Goal: Task Accomplishment & Management: Complete application form

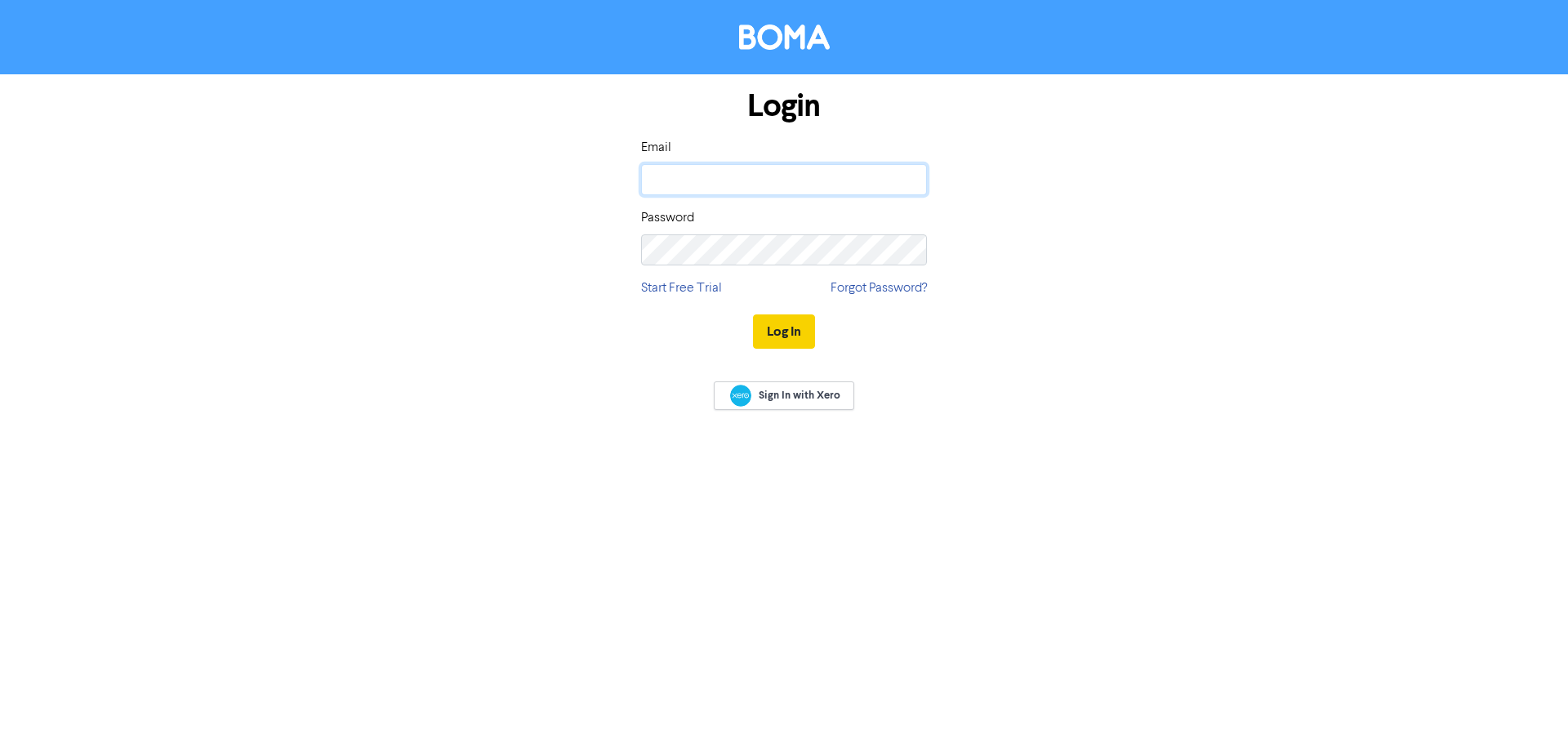
type input "[EMAIL_ADDRESS][DOMAIN_NAME]"
click at [788, 332] on button "Log In" at bounding box center [784, 331] width 62 height 35
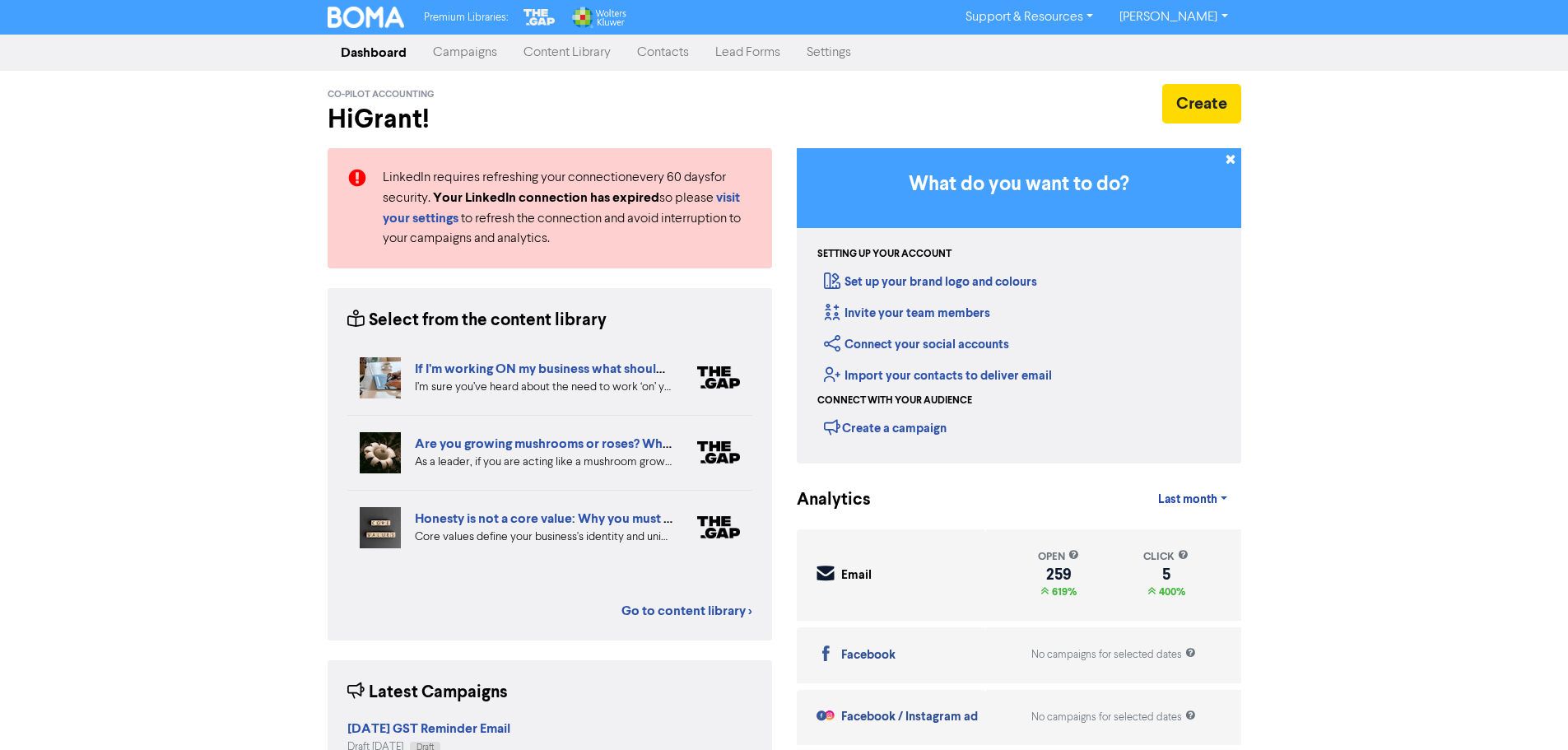
click at [651, 55] on link "Contacts" at bounding box center [663, 53] width 78 height 33
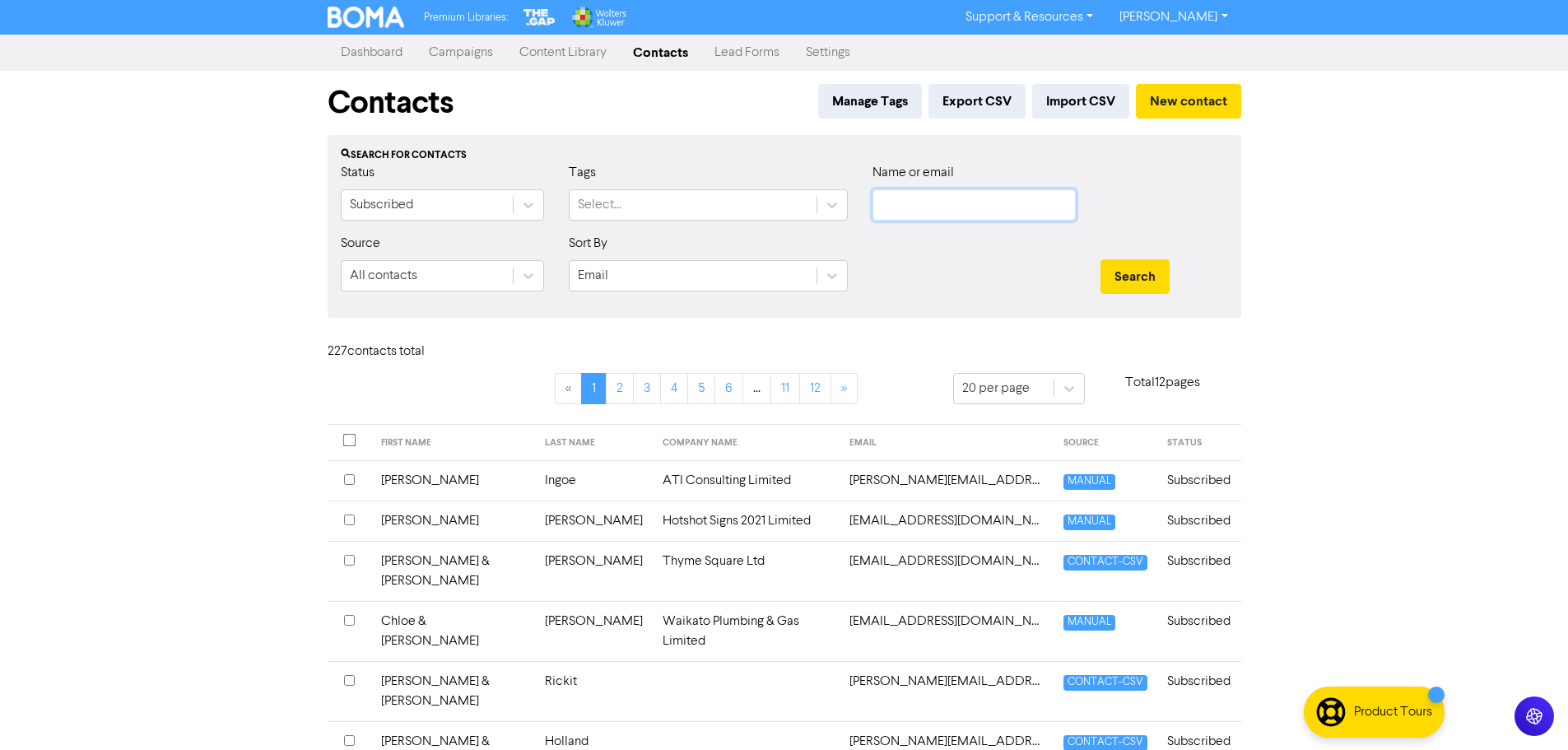
click at [939, 210] on input "text" at bounding box center [974, 204] width 204 height 31
click at [1100, 259] on button "Search" at bounding box center [1134, 276] width 69 height 35
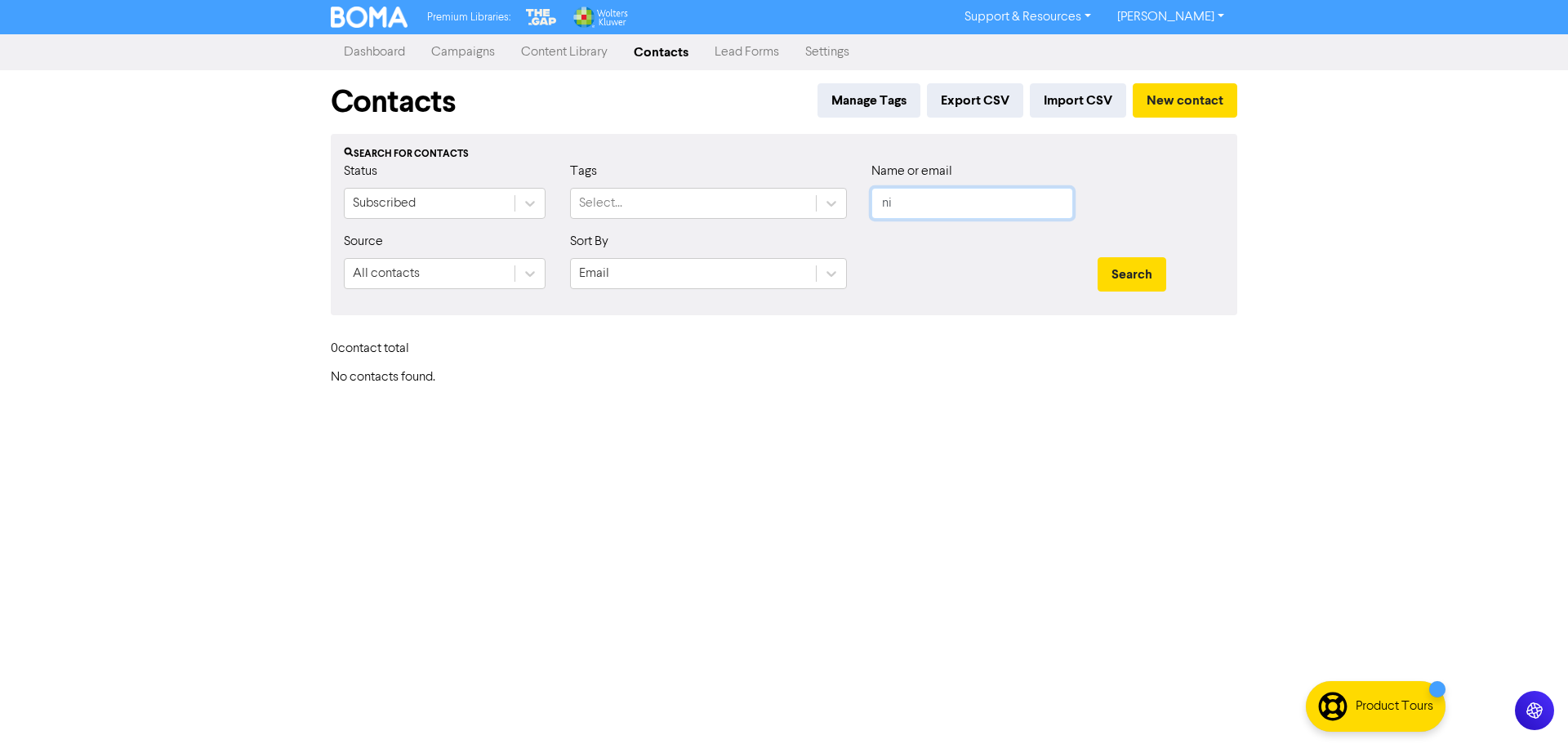
type input "n"
click at [1097, 257] on button "Search" at bounding box center [1131, 274] width 68 height 35
drag, startPoint x: 910, startPoint y: 203, endPoint x: 733, endPoint y: 141, distance: 187.5
click at [806, 178] on div "Status Subscribed Tags Select... Name or email max" at bounding box center [784, 196] width 905 height 70
type input "[PERSON_NAME]"
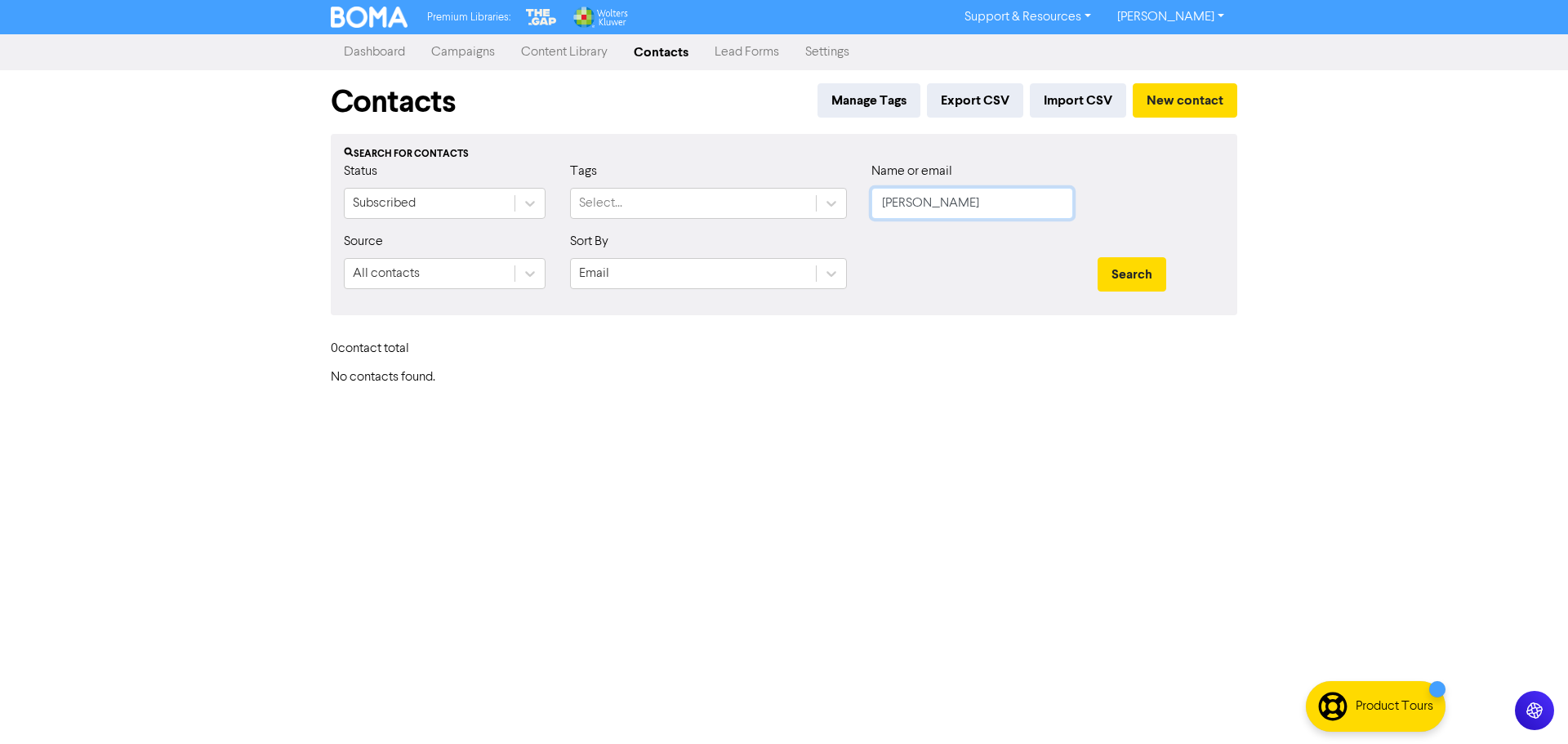
click at [1097, 257] on button "Search" at bounding box center [1131, 274] width 68 height 35
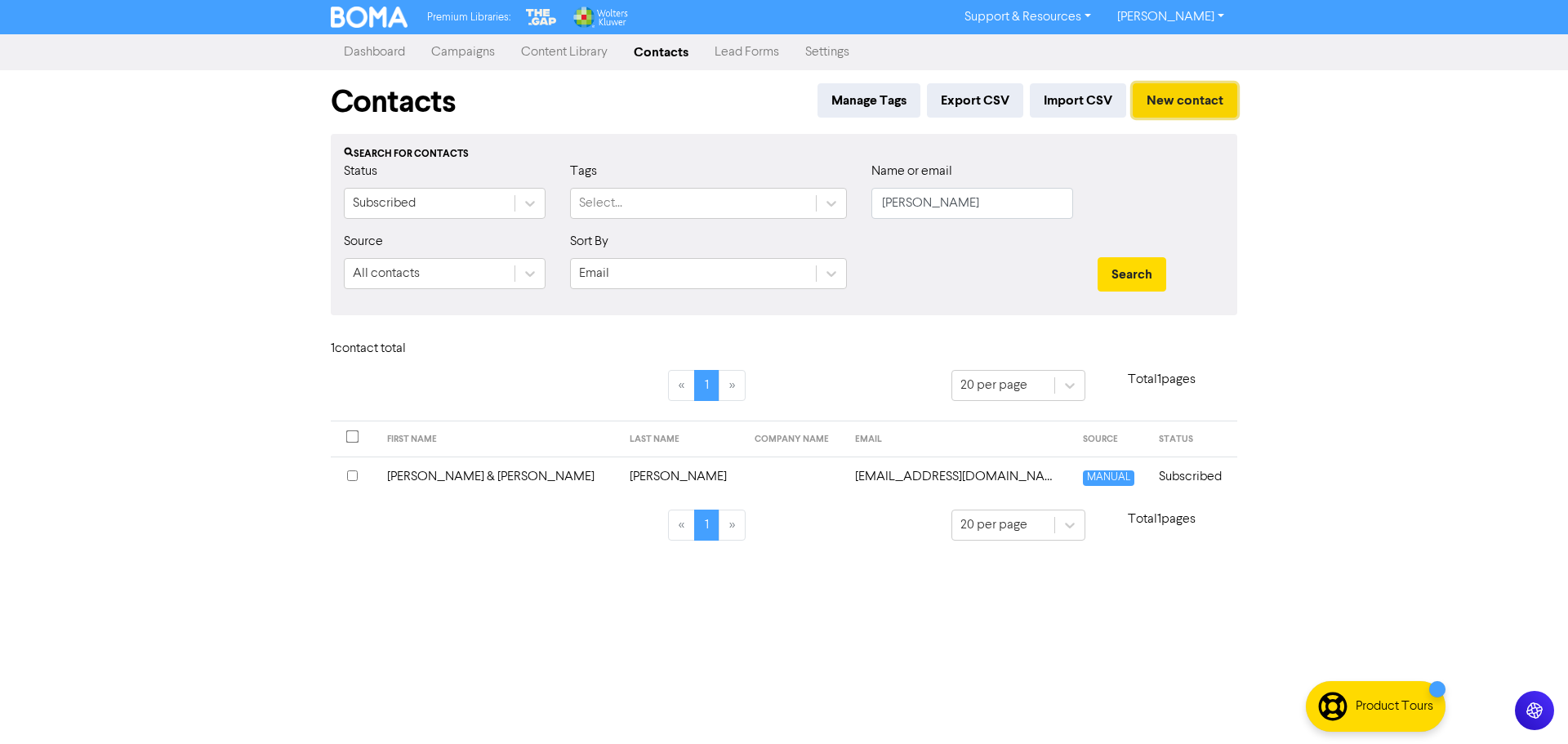
click at [1205, 95] on button "New contact" at bounding box center [1185, 100] width 104 height 35
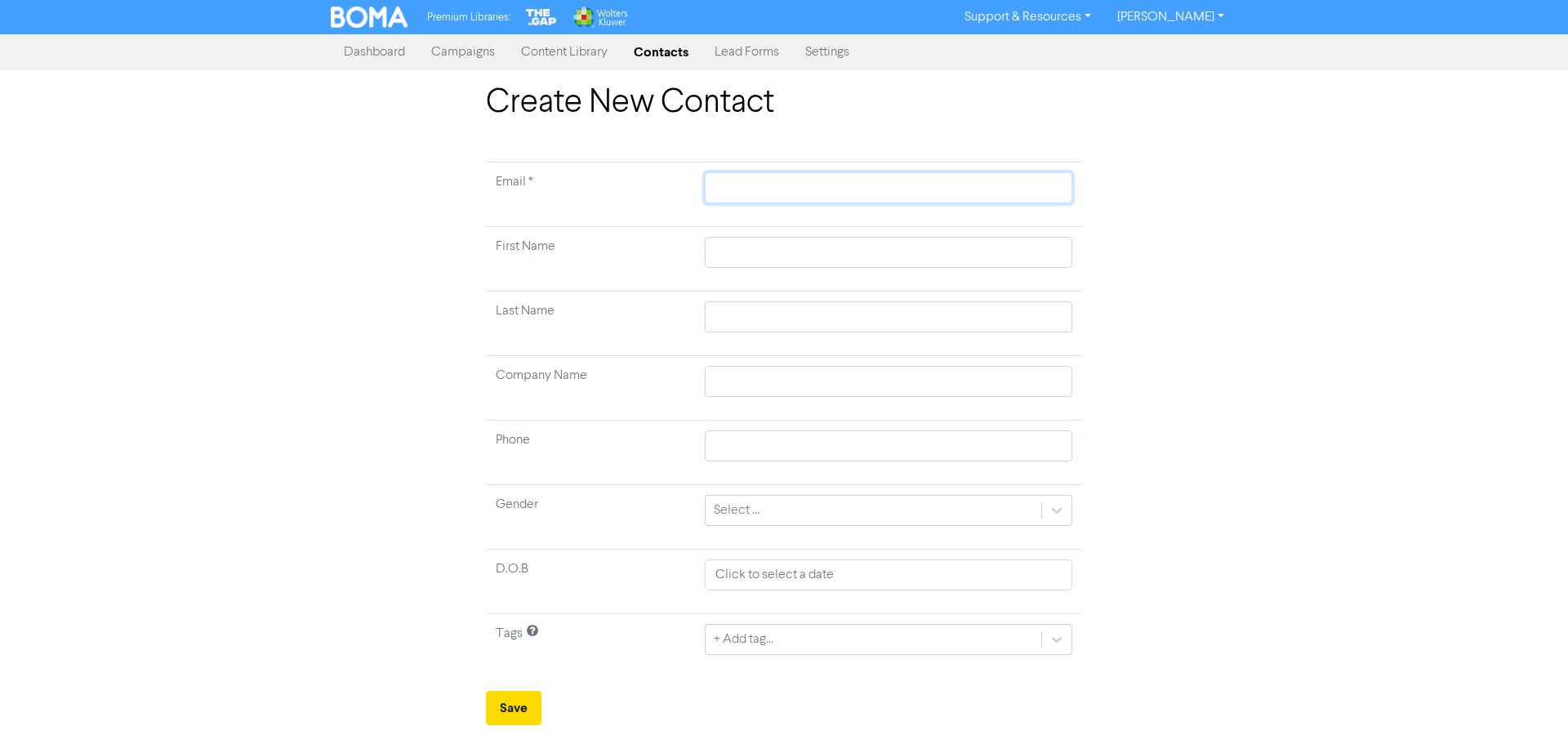
click at [766, 191] on input "text" at bounding box center [888, 188] width 367 height 31
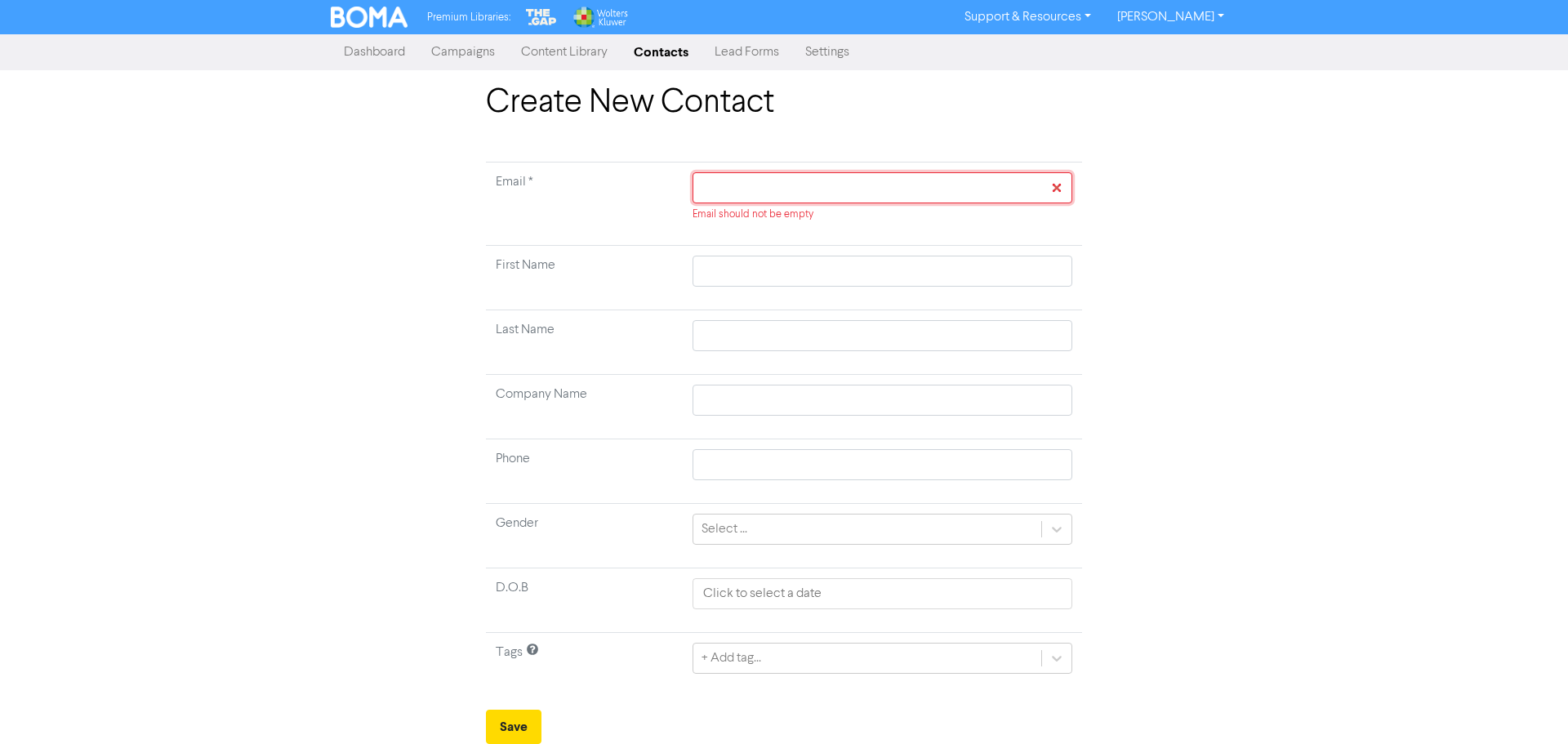
click at [786, 190] on input "text" at bounding box center [882, 188] width 380 height 31
paste input "[MEDICAL_DATA][PERSON_NAME] <[MEDICAL_DATA][EMAIL_ADDRESS][DOMAIN_NAME]>"
type input "[MEDICAL_DATA][PERSON_NAME] <[MEDICAL_DATA][EMAIL_ADDRESS][DOMAIN_NAME]>"
drag, startPoint x: 773, startPoint y: 189, endPoint x: 460, endPoint y: 165, distance: 313.9
click at [475, 176] on div "Create New Contact Email * [MEDICAL_DATA][PERSON_NAME] <[MEDICAL_DATA][EMAIL_AD…" at bounding box center [784, 413] width 621 height 661
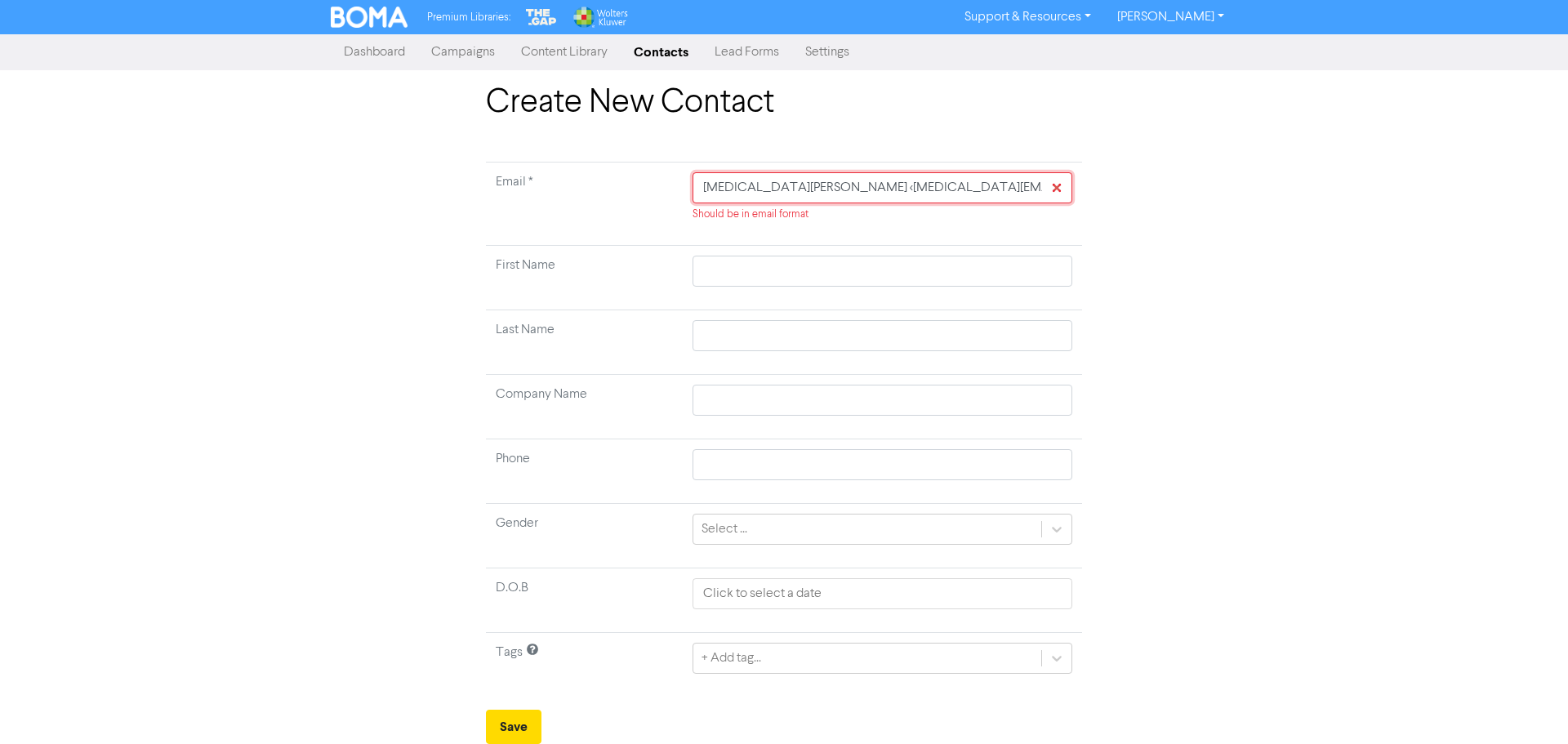
type input "[MEDICAL_DATA][EMAIL_ADDRESS][DOMAIN_NAME]>"
click at [876, 177] on input "[MEDICAL_DATA][EMAIL_ADDRESS][DOMAIN_NAME]>" at bounding box center [882, 188] width 380 height 31
type input "[MEDICAL_DATA][EMAIL_ADDRESS][DOMAIN_NAME]"
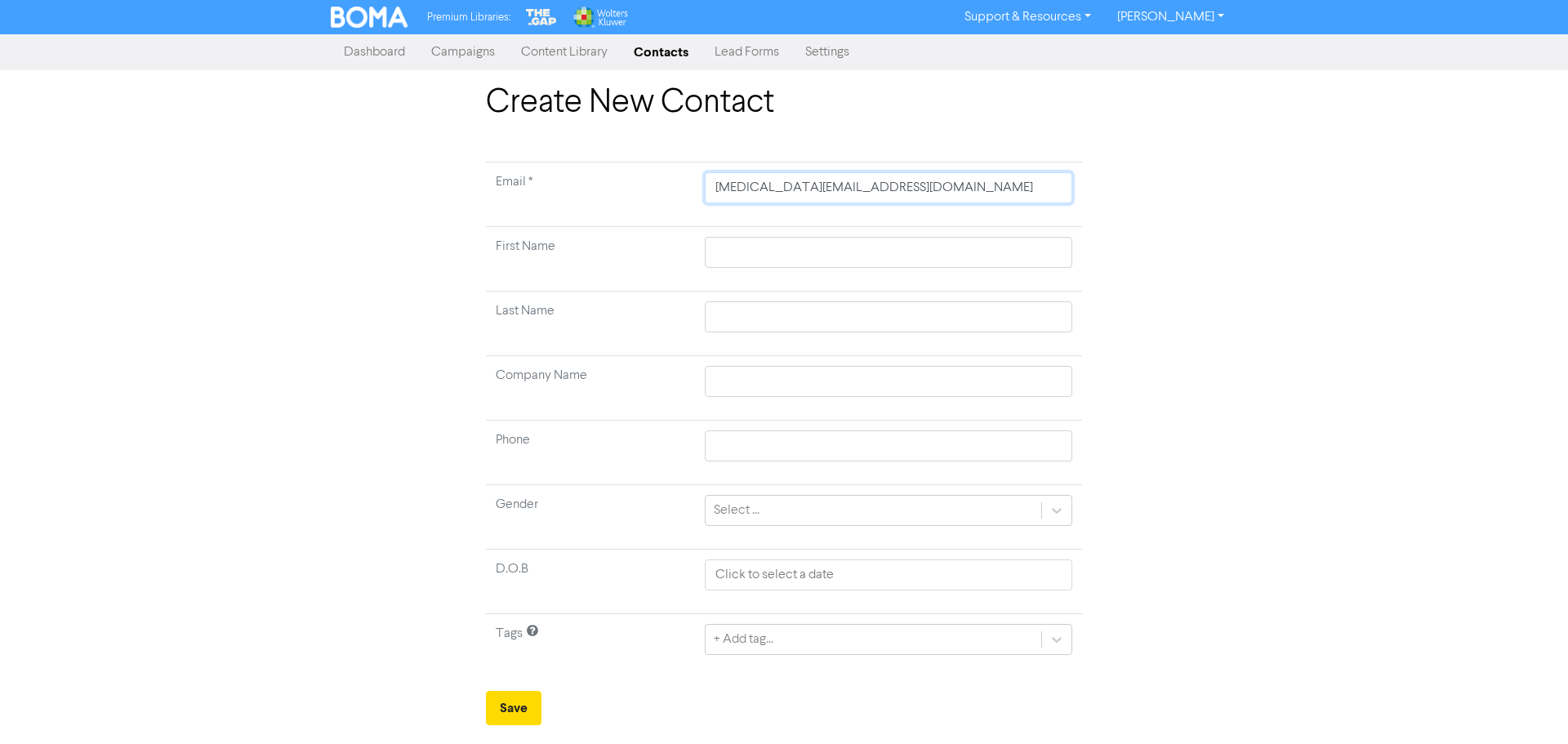
type input "[MEDICAL_DATA][EMAIL_ADDRESS][DOMAIN_NAME]"
click at [747, 246] on input "text" at bounding box center [888, 252] width 367 height 31
type input "N"
type input "Ni"
type input "Nik"
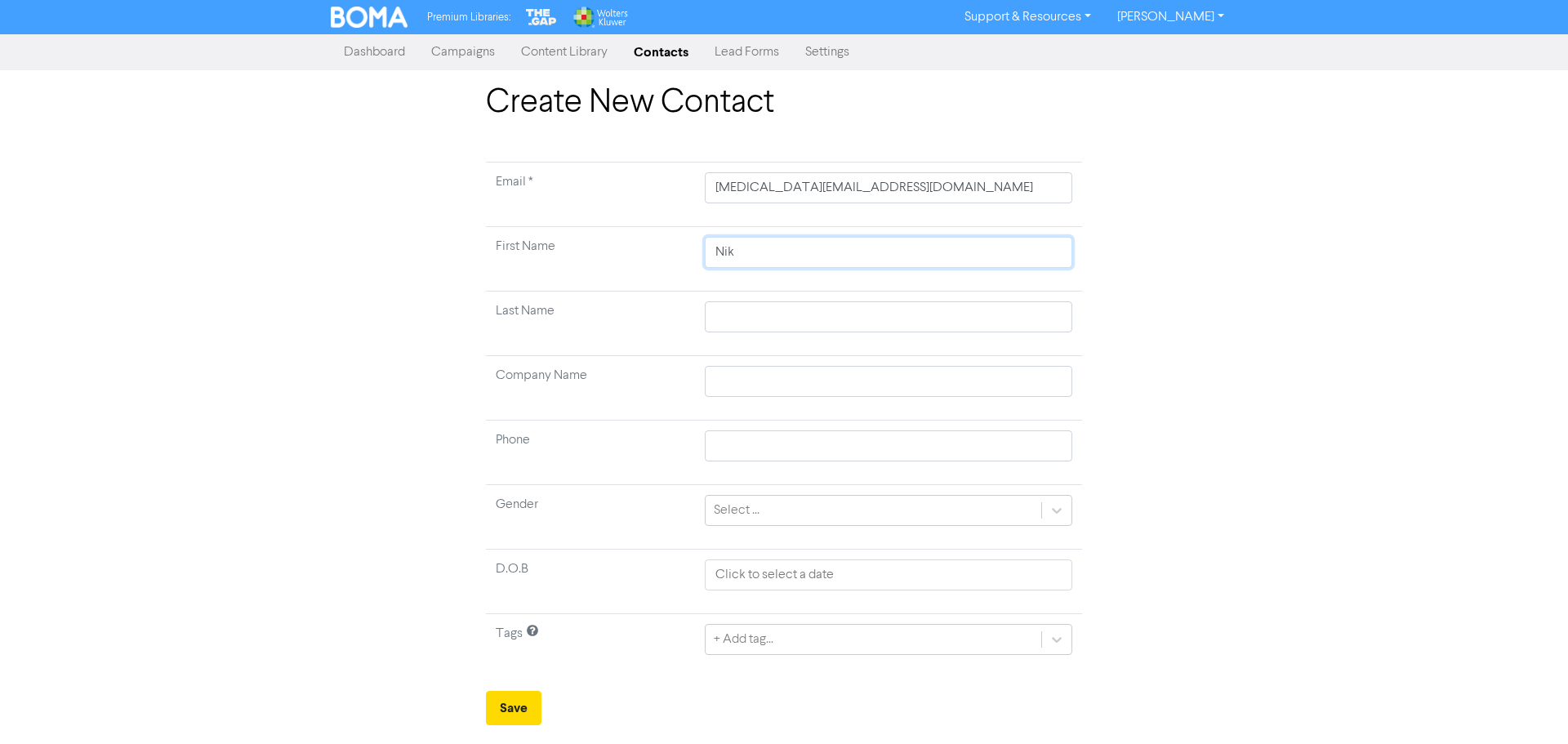
type input "[PERSON_NAME]"
type input "[MEDICAL_DATA]"
type input "W"
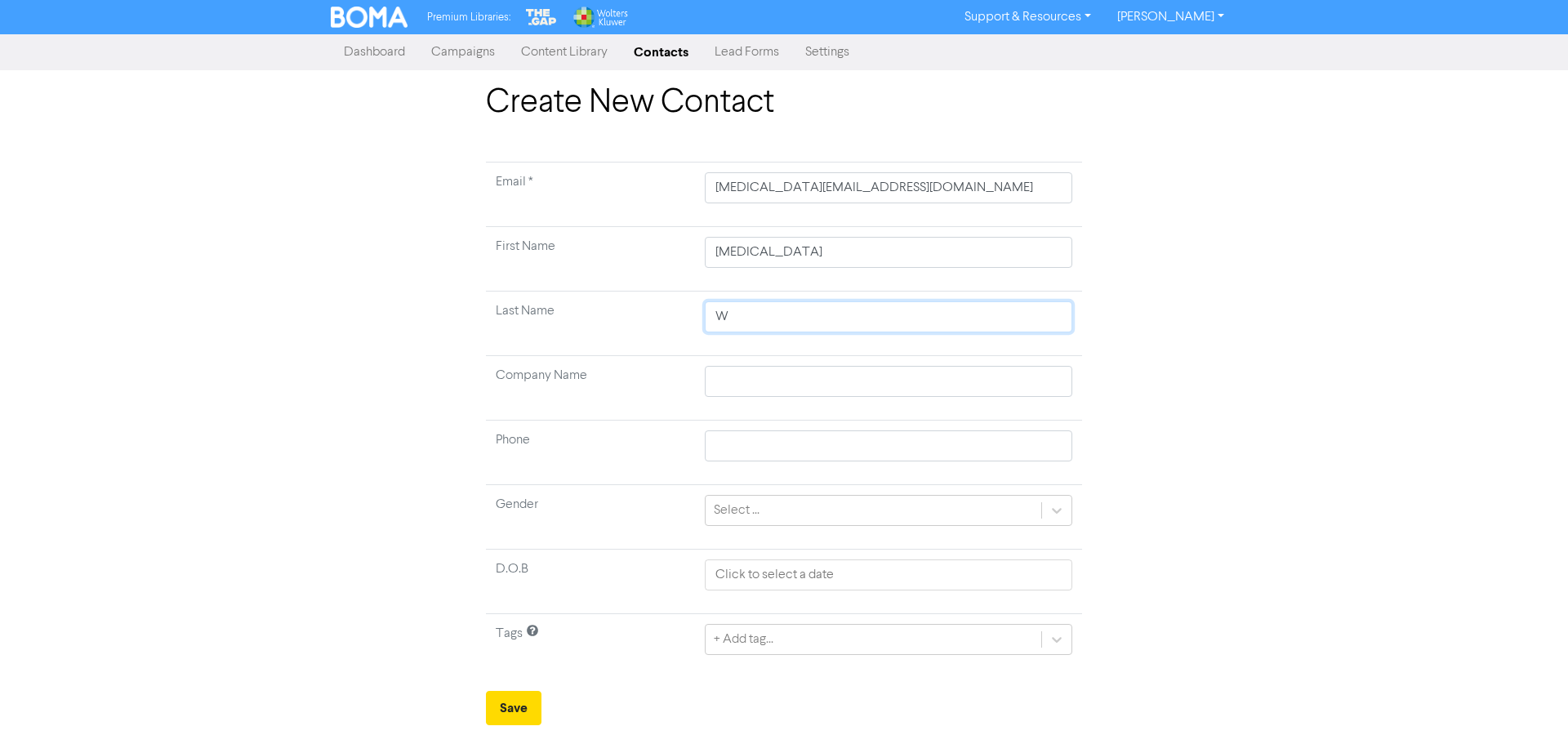
type input "We"
type input "Web"
type input "[PERSON_NAME]"
type input "M"
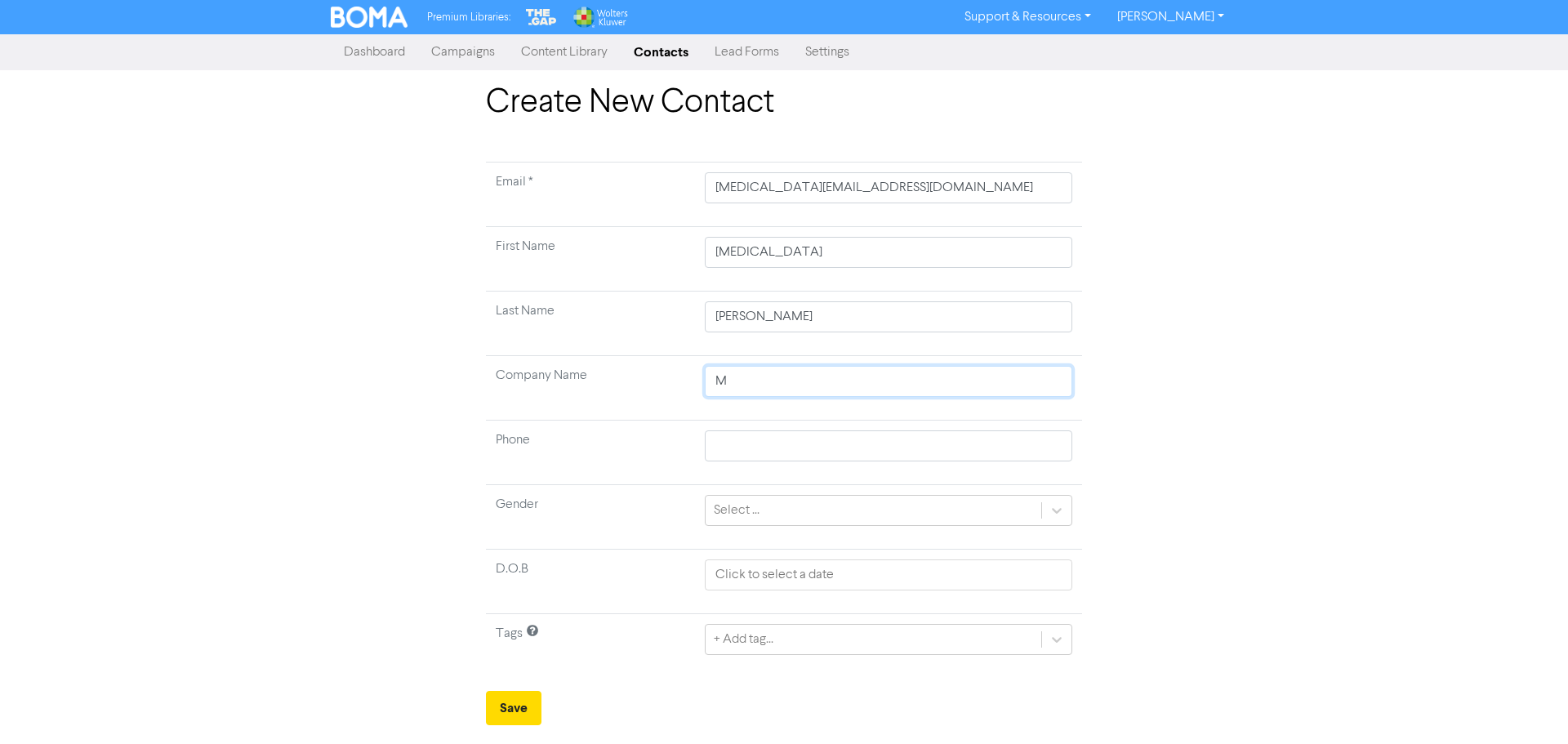
type input "Ma"
type input "Max"
type input "[PERSON_NAME]"
type input "Max We"
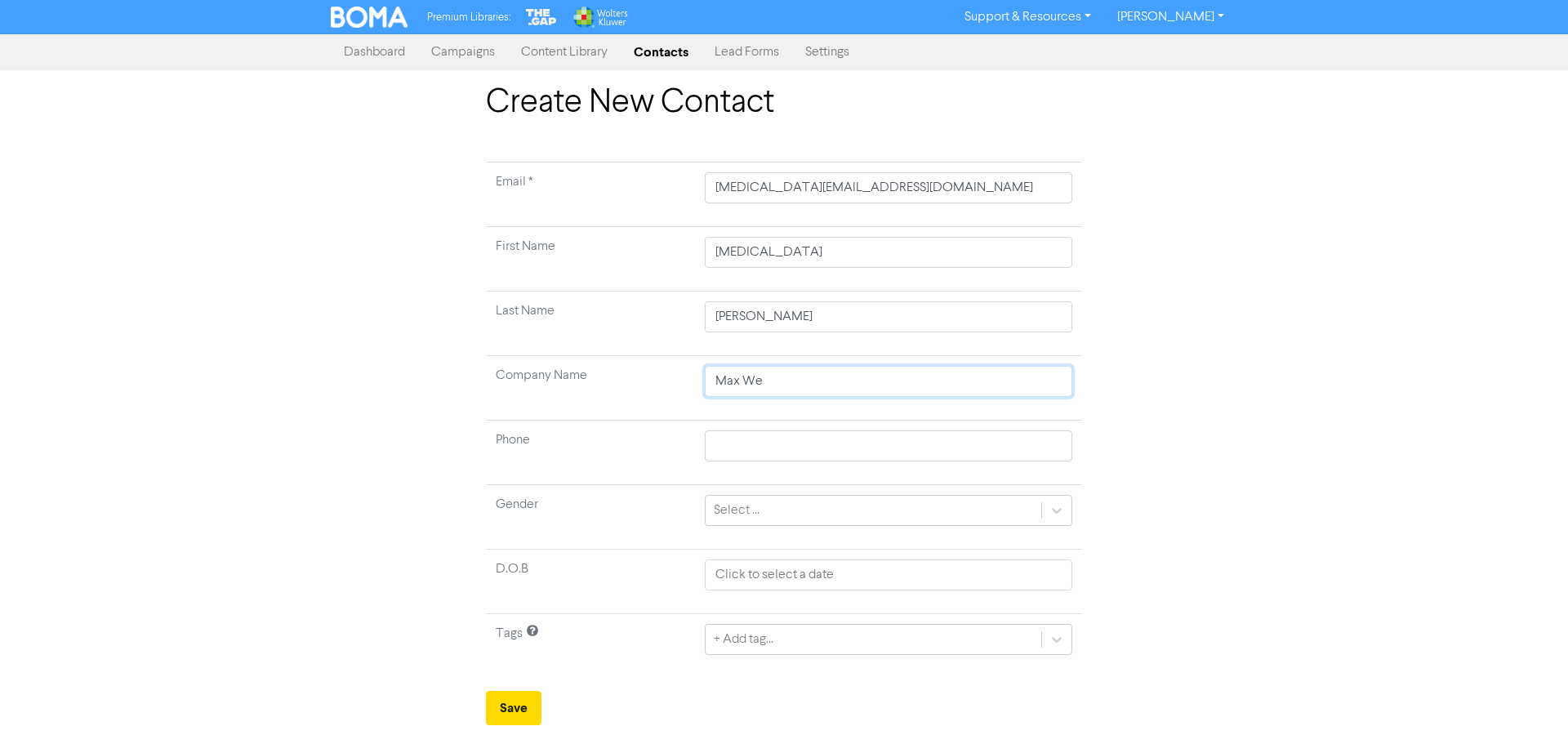
type input "Max Web"
type input "[PERSON_NAME]"
type input "[PERSON_NAME] C"
type input "[PERSON_NAME] Co"
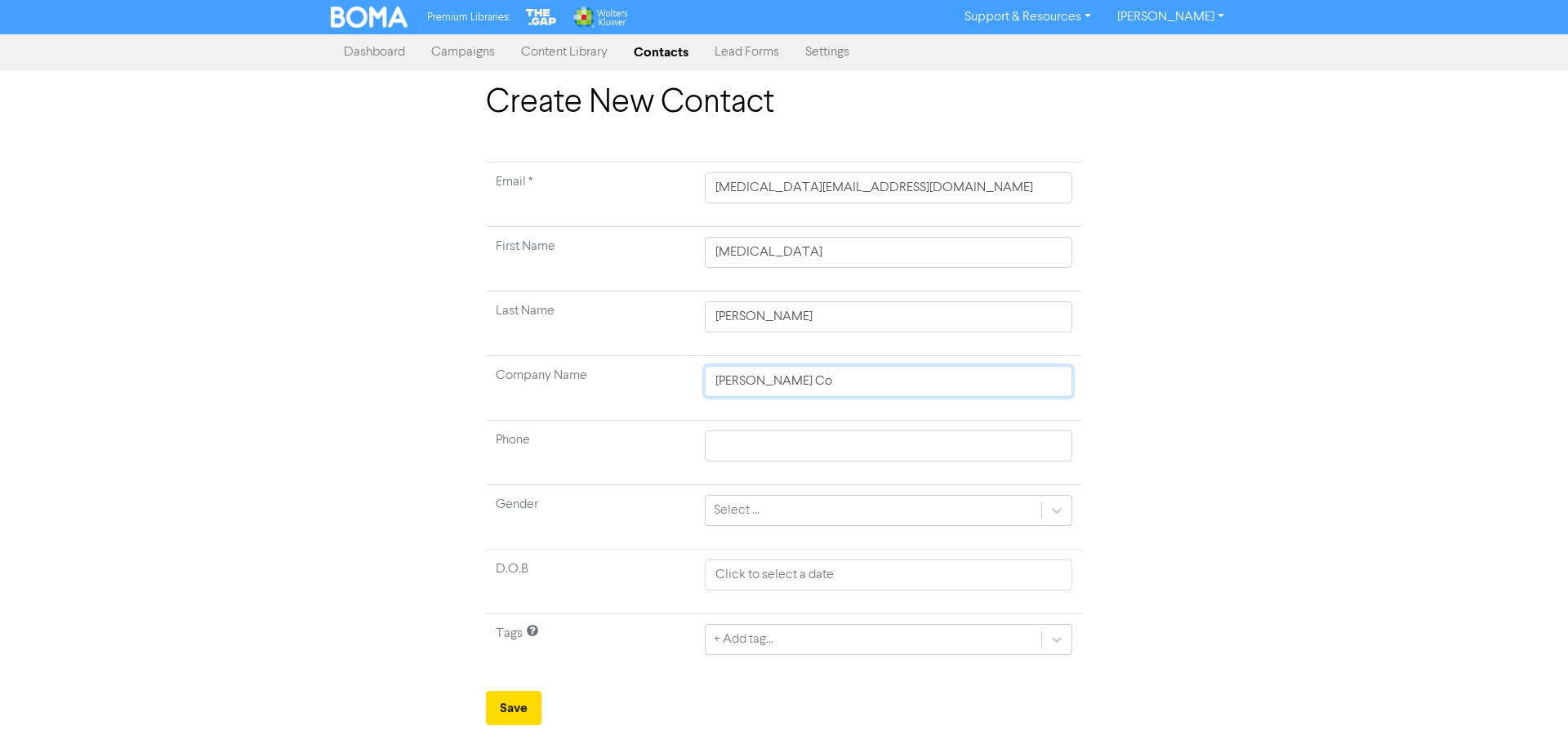
type input "[PERSON_NAME] Con"
type input "[PERSON_NAME] Cont"
type input "[PERSON_NAME] Contr"
type input "[PERSON_NAME] Contra"
type input "[PERSON_NAME] Contrac"
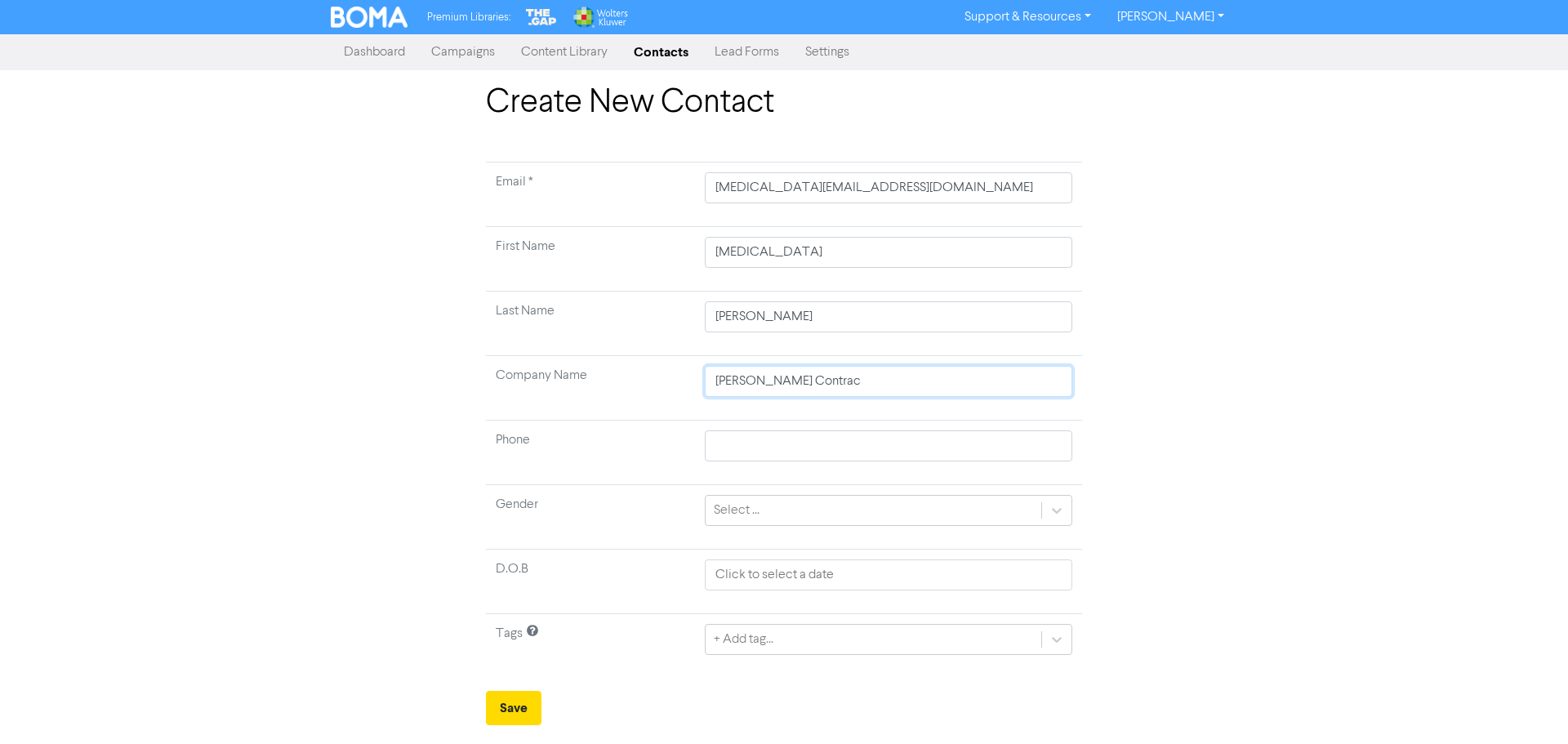
type input "[PERSON_NAME] Contract"
type input "[PERSON_NAME] Contracti"
type input "[PERSON_NAME] Contractin"
type input "[PERSON_NAME] Contracting"
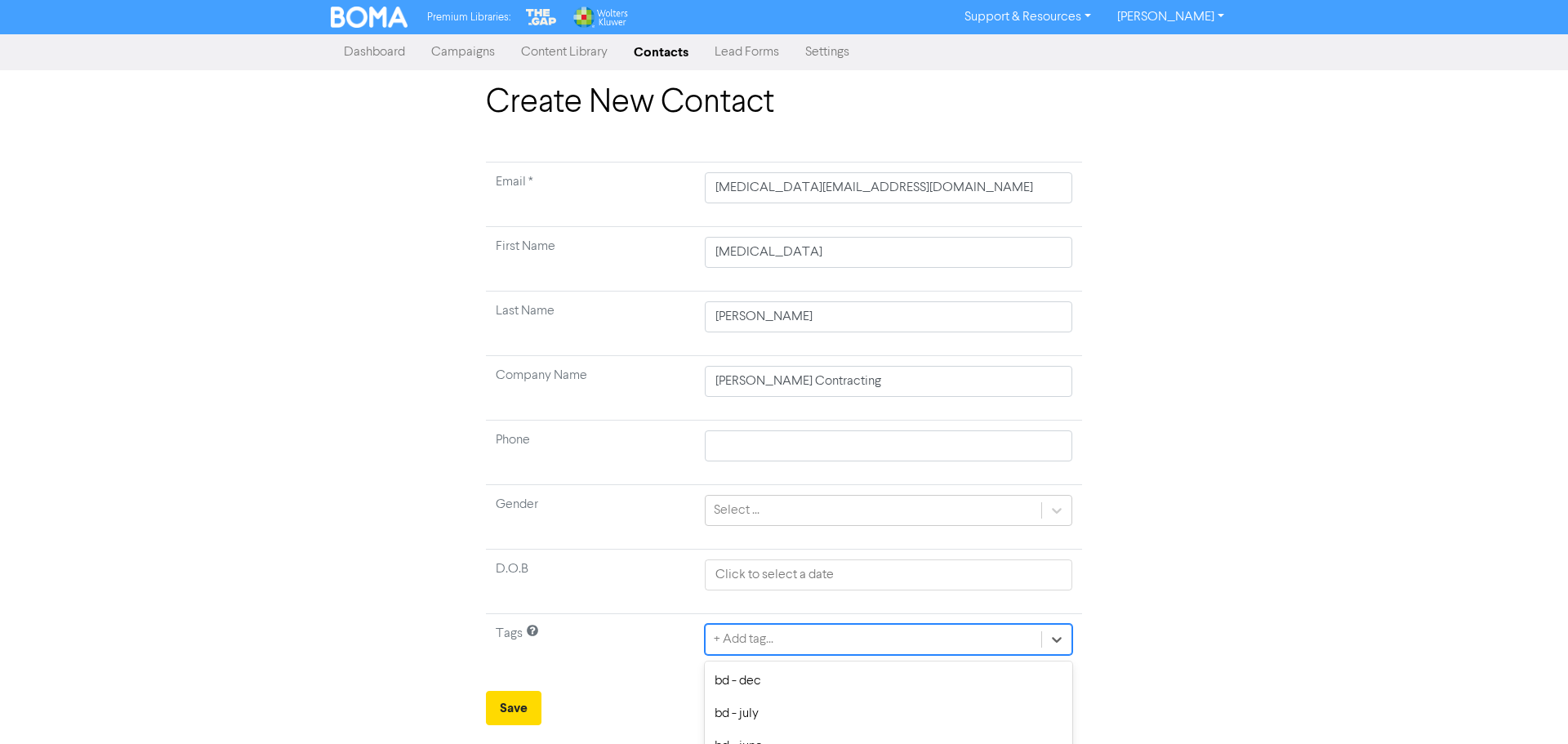
click at [740, 630] on div "option bd - mar focused, 4 of 30. 30 results available. Use Up and Down to choo…" at bounding box center [888, 639] width 367 height 31
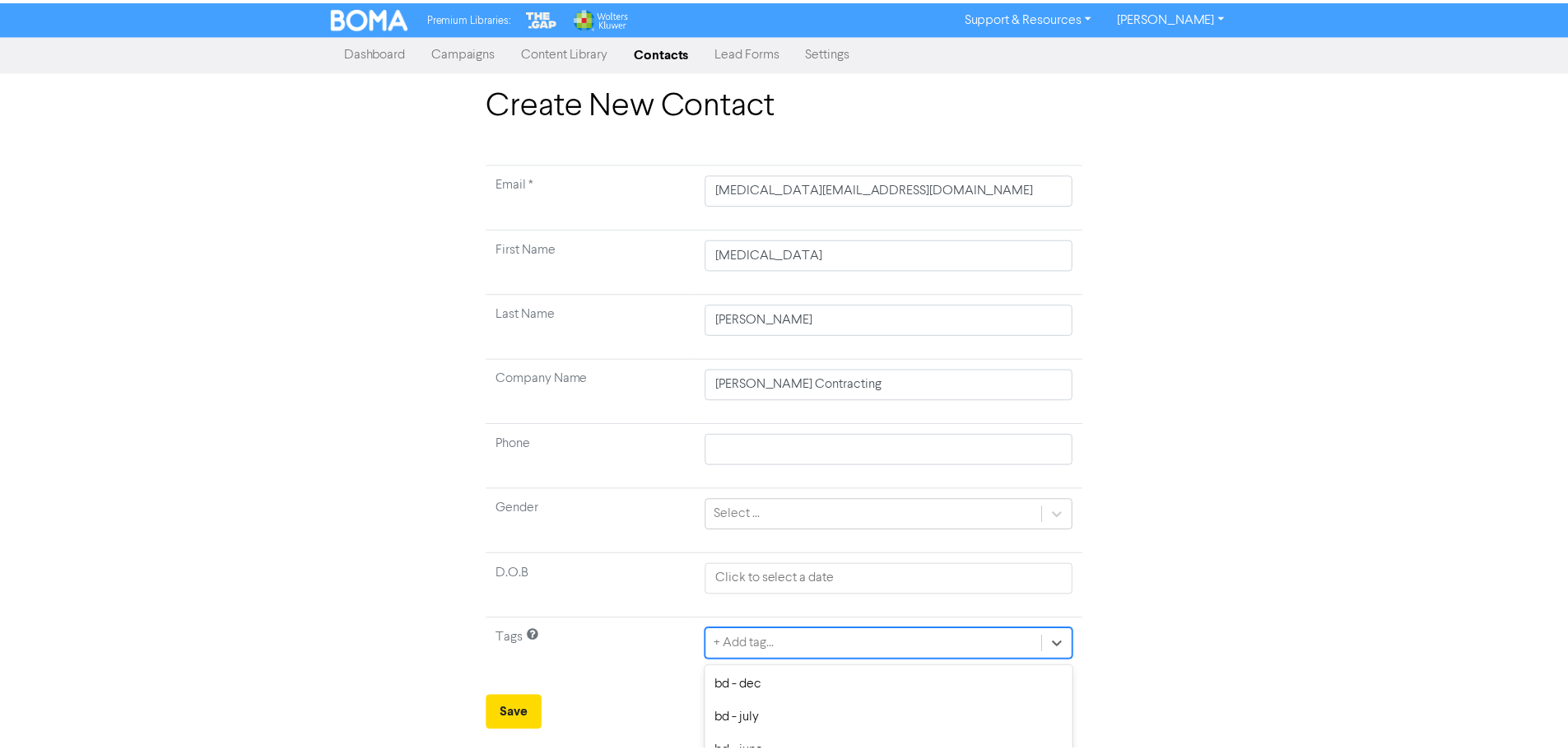
scroll to position [164, 0]
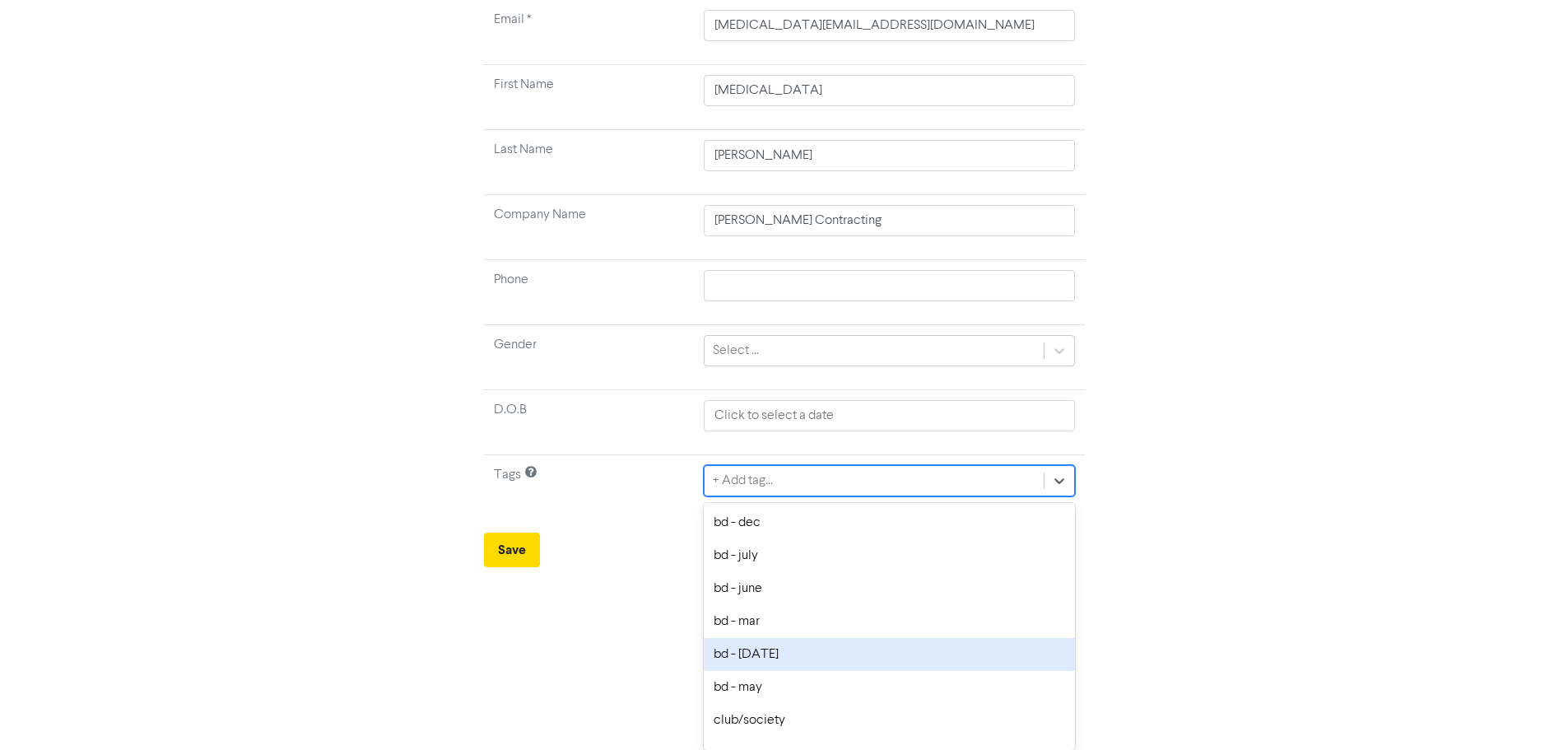
click at [759, 658] on div "bd - [DATE]" at bounding box center [888, 654] width 370 height 33
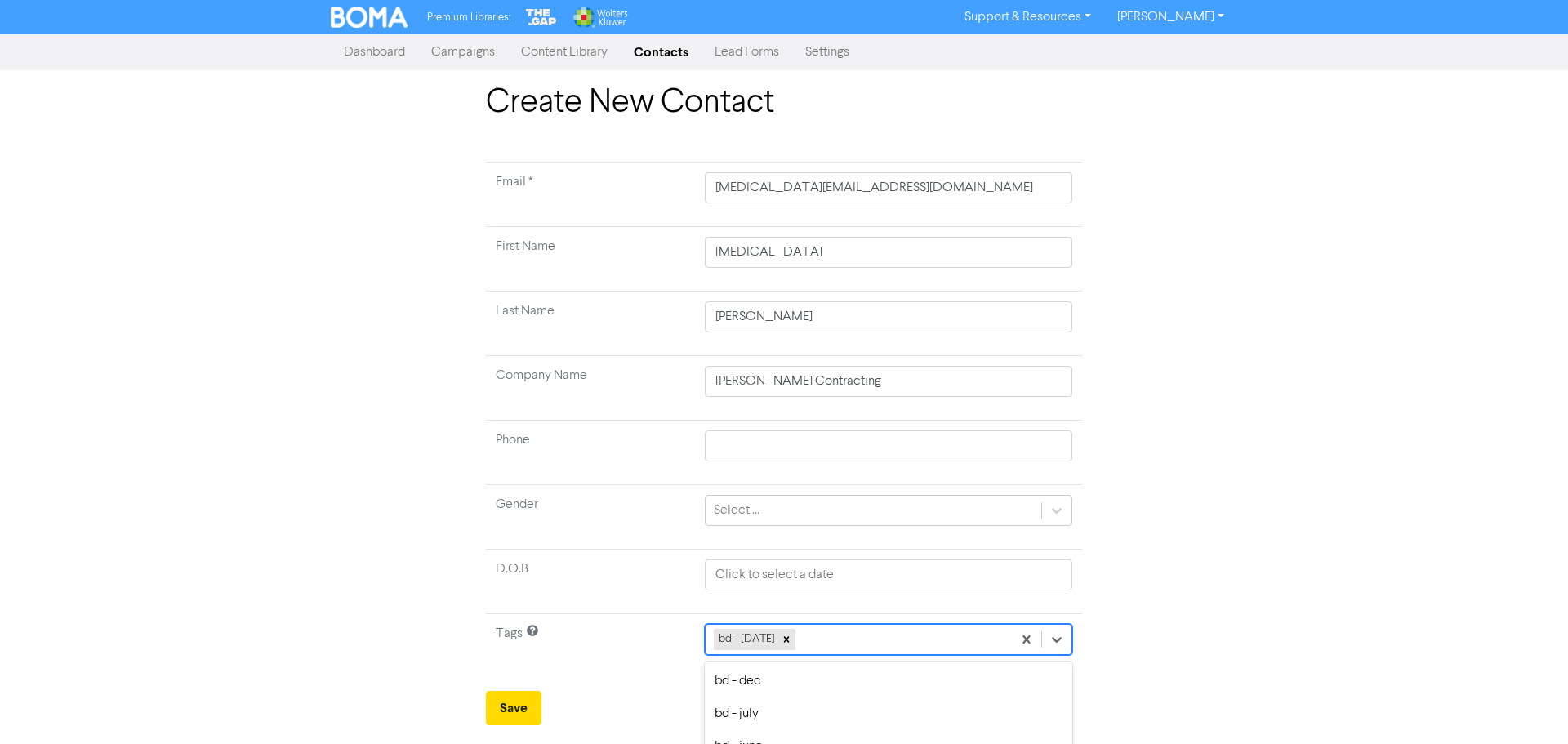
click at [814, 644] on div "option bd - may focused, 6 of 30. 29 results available. Use Up and Down to choo…" at bounding box center [888, 639] width 367 height 31
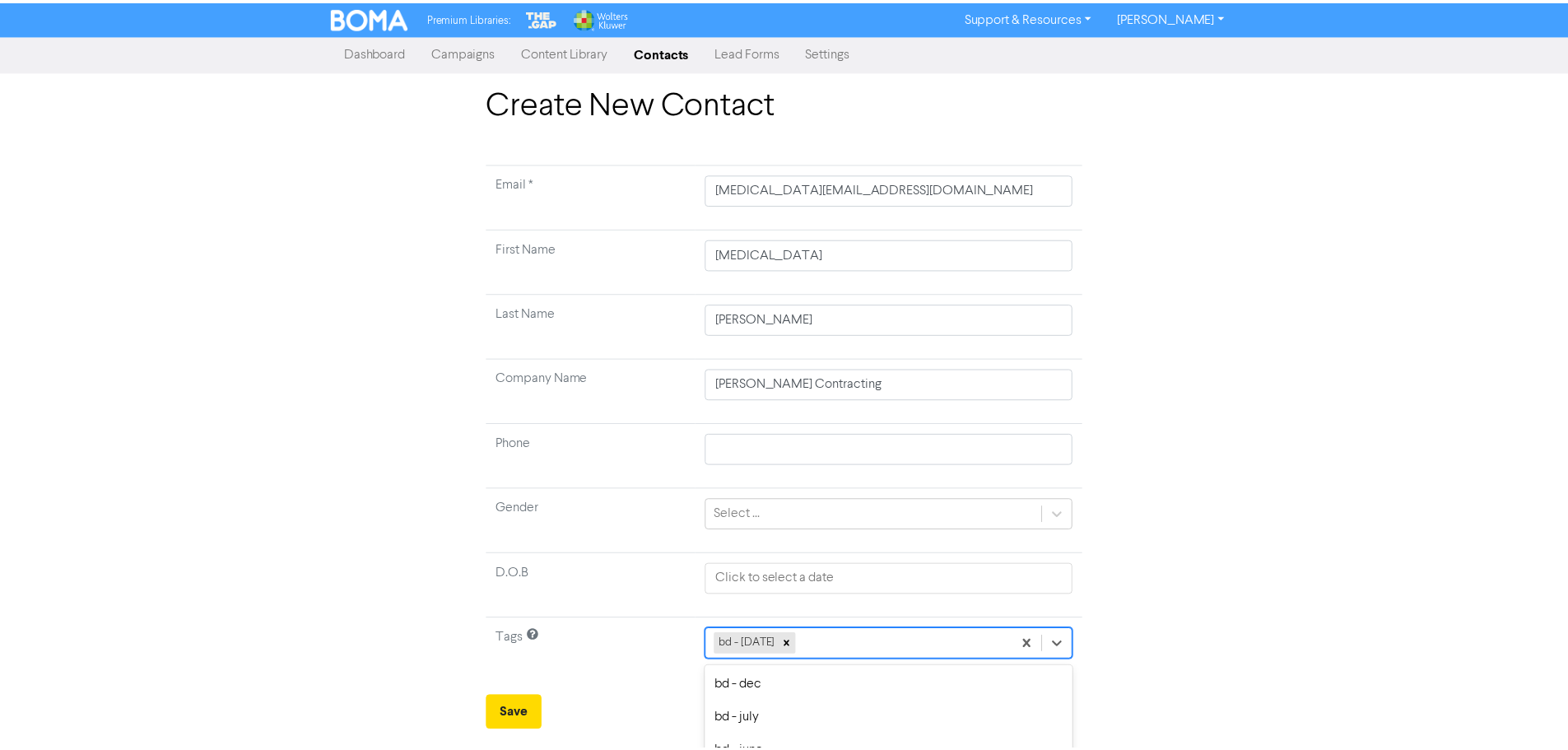
scroll to position [164, 0]
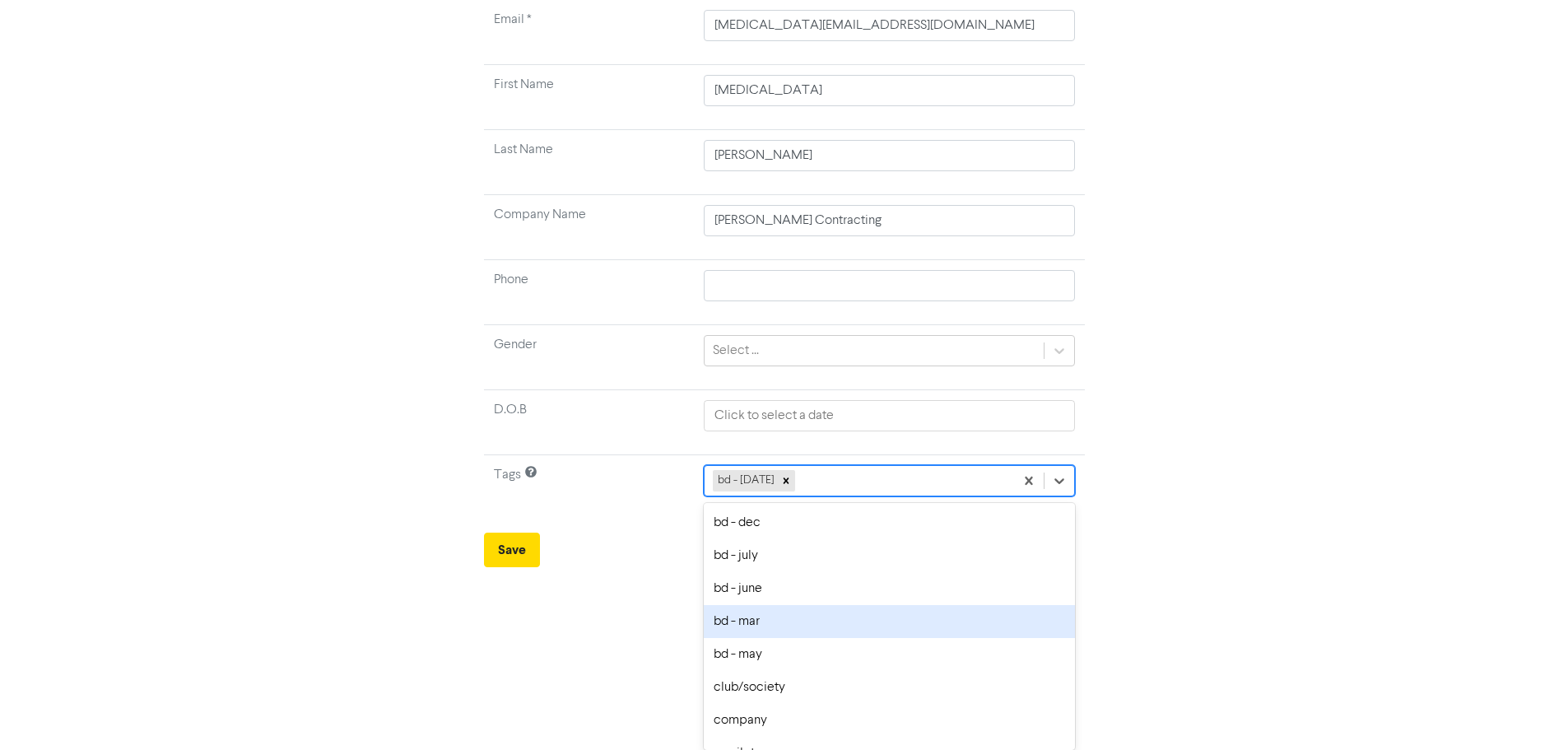
click at [754, 618] on div "bd - mar" at bounding box center [888, 621] width 370 height 33
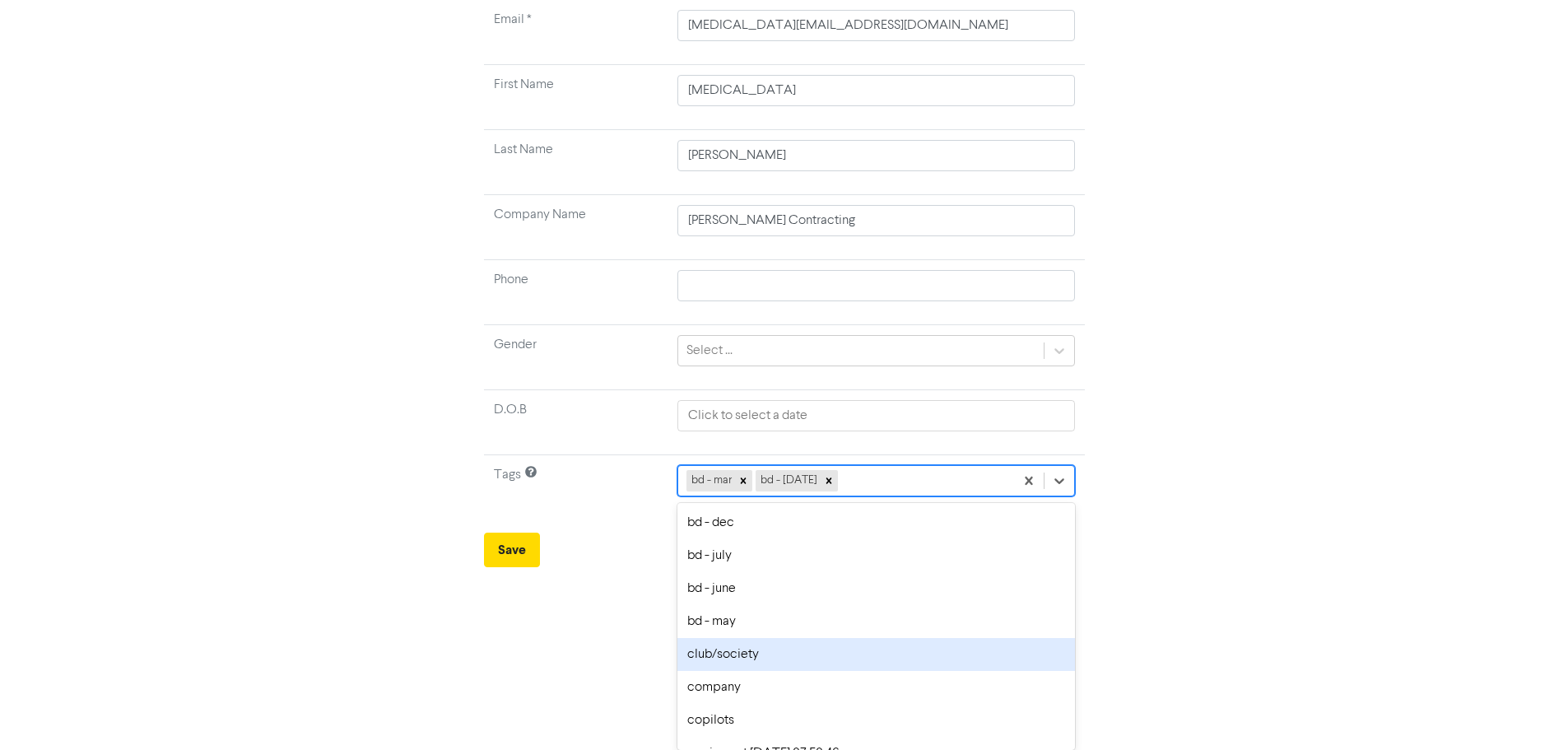
click at [865, 496] on div "option club/society focused, 7 of 30. 28 results available. Use Up and Down to …" at bounding box center [876, 480] width 397 height 31
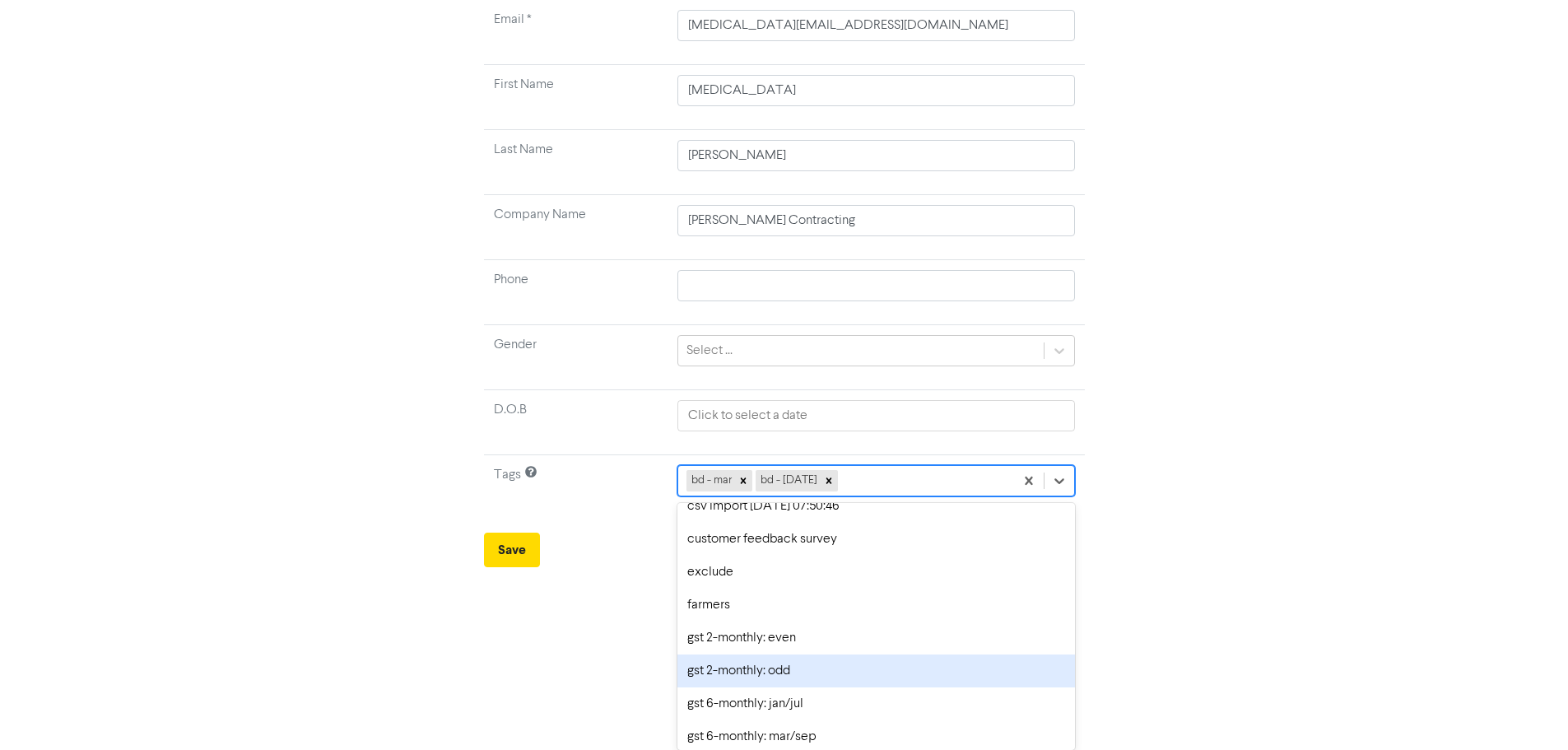
click at [755, 669] on div "gst 2-monthly: odd" at bounding box center [876, 670] width 397 height 33
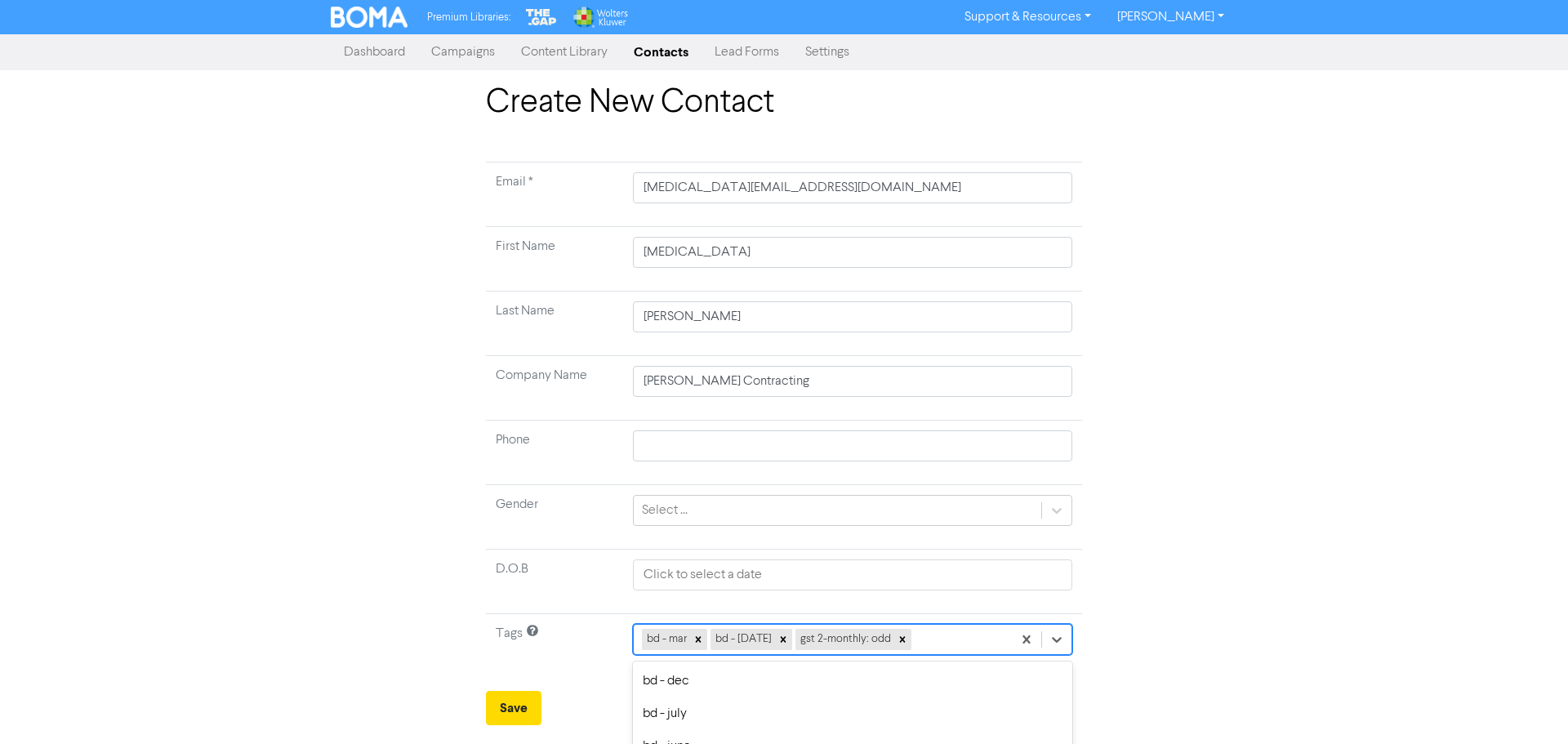
click at [934, 640] on div "option club/society focused, 7 of 30. 27 results available. Use Up and Down to …" at bounding box center [853, 639] width 440 height 31
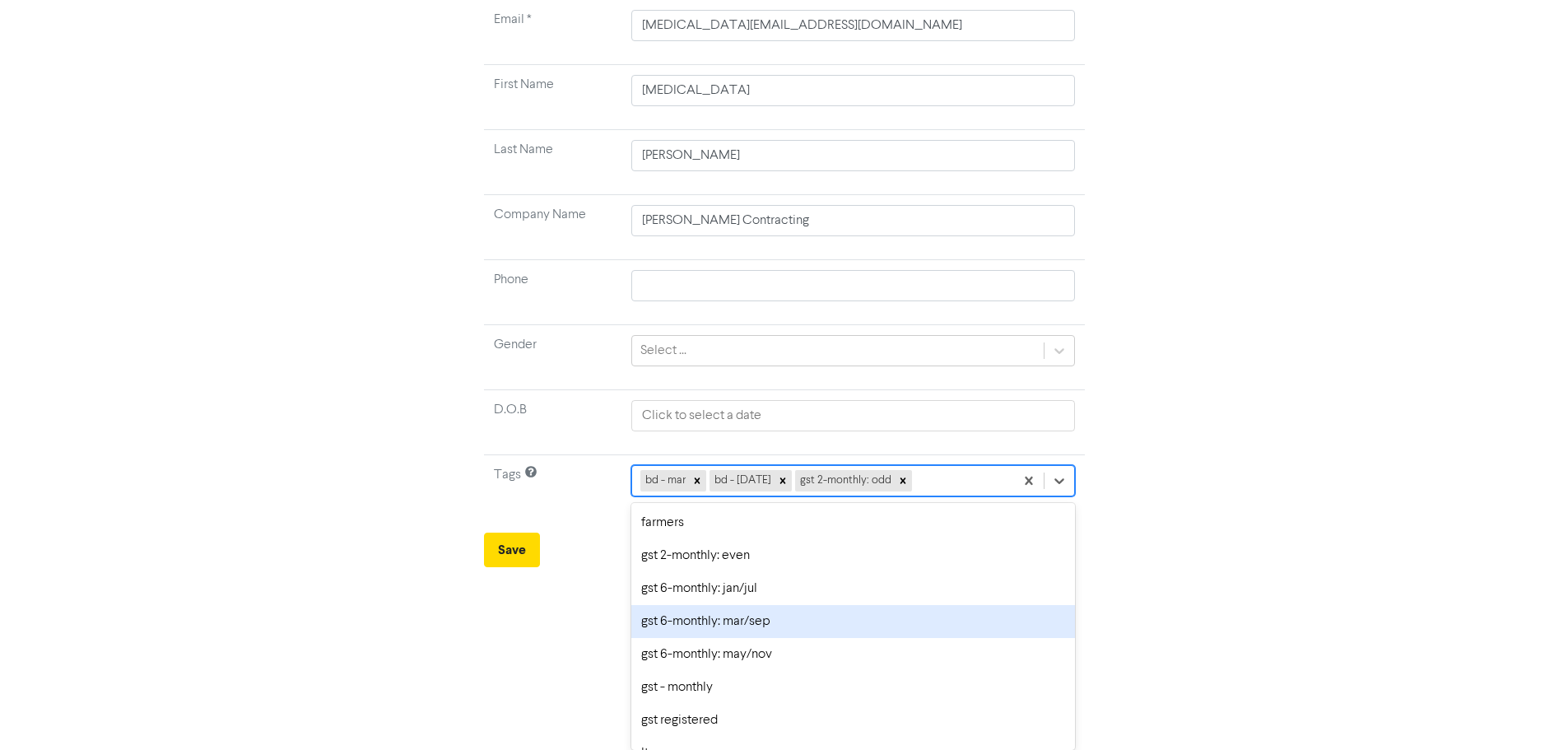
scroll to position [411, 0]
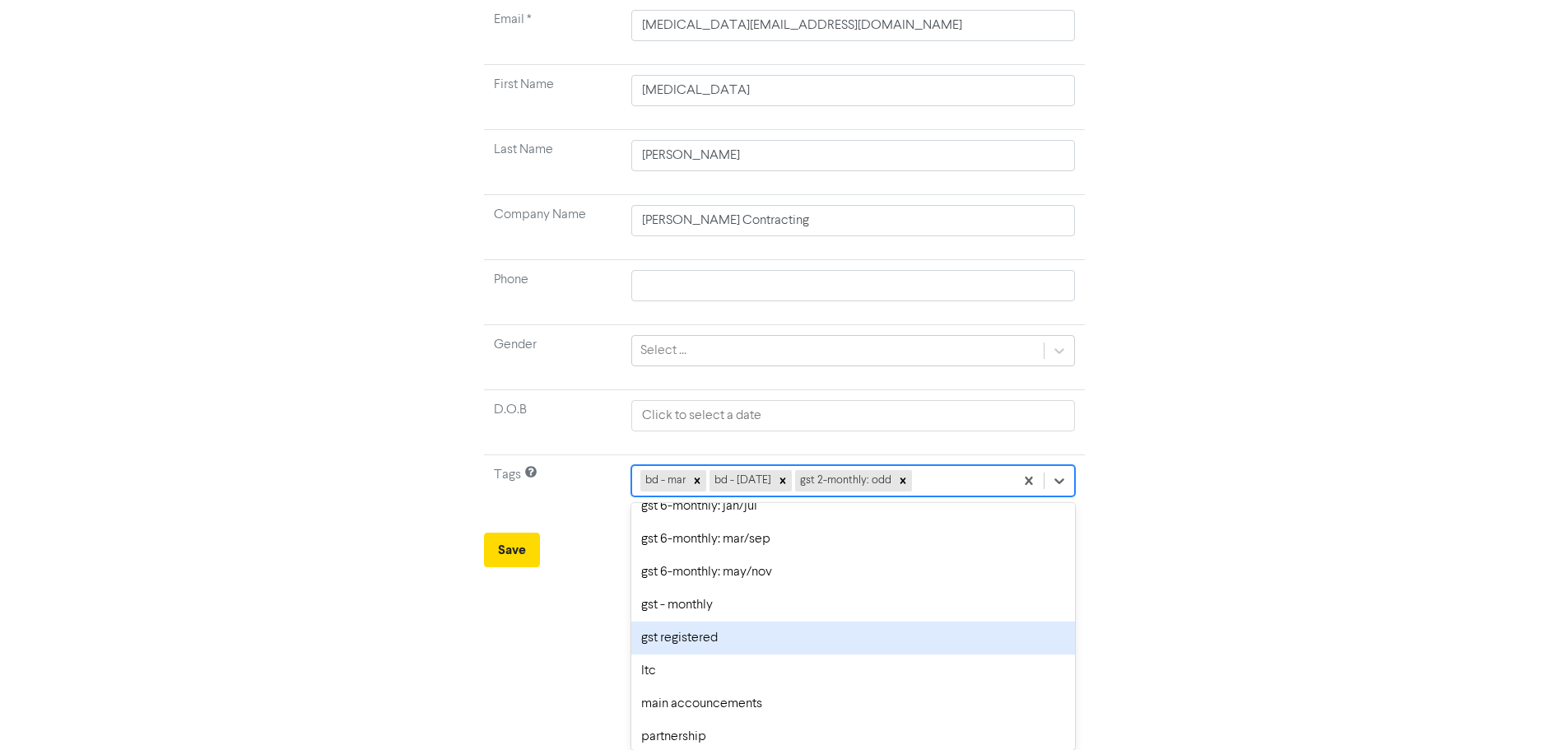
click at [697, 635] on div "gst registered" at bounding box center [853, 637] width 443 height 33
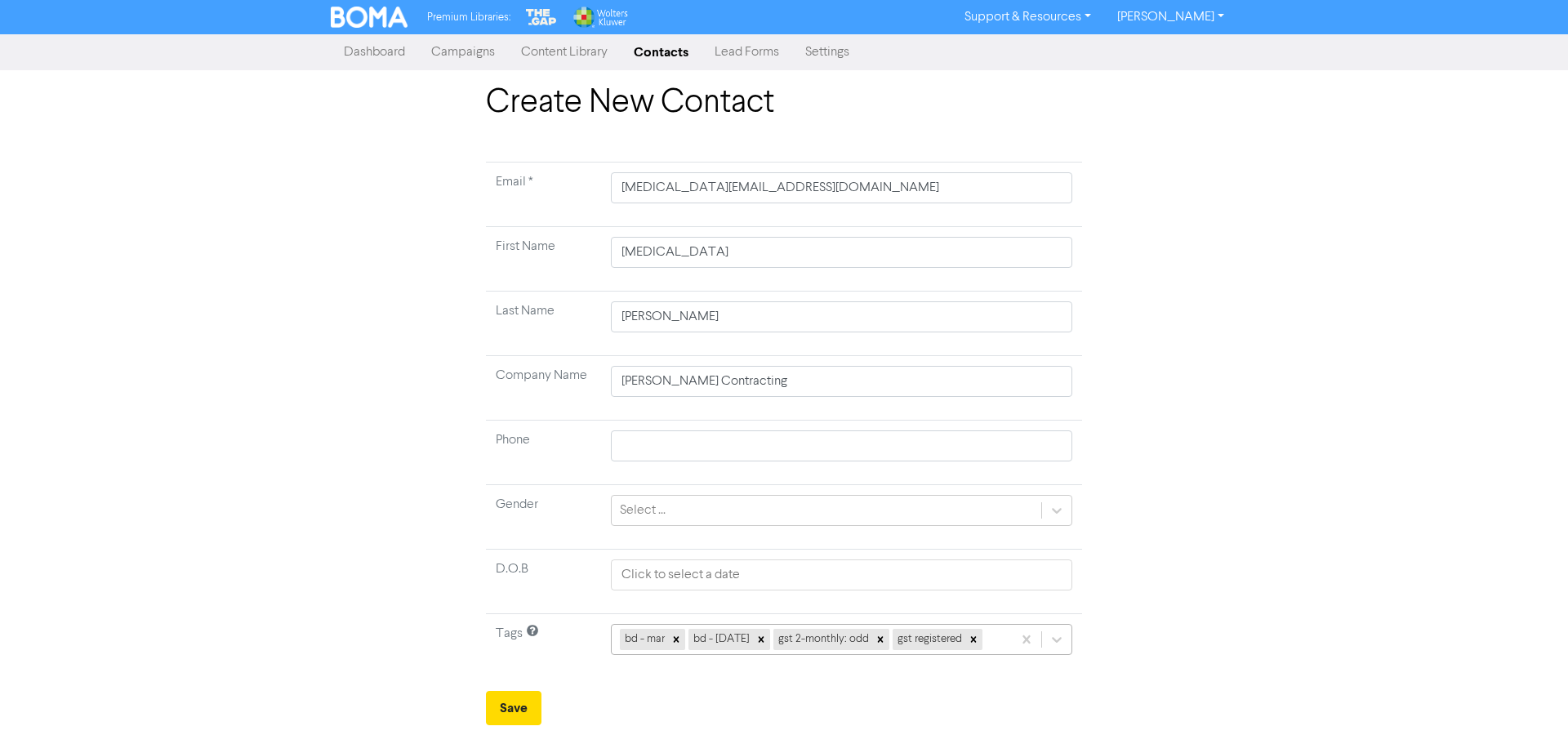
click at [995, 639] on div "bd - mar bd - [DATE] gst 2-monthly: odd gst registered" at bounding box center [841, 639] width 461 height 31
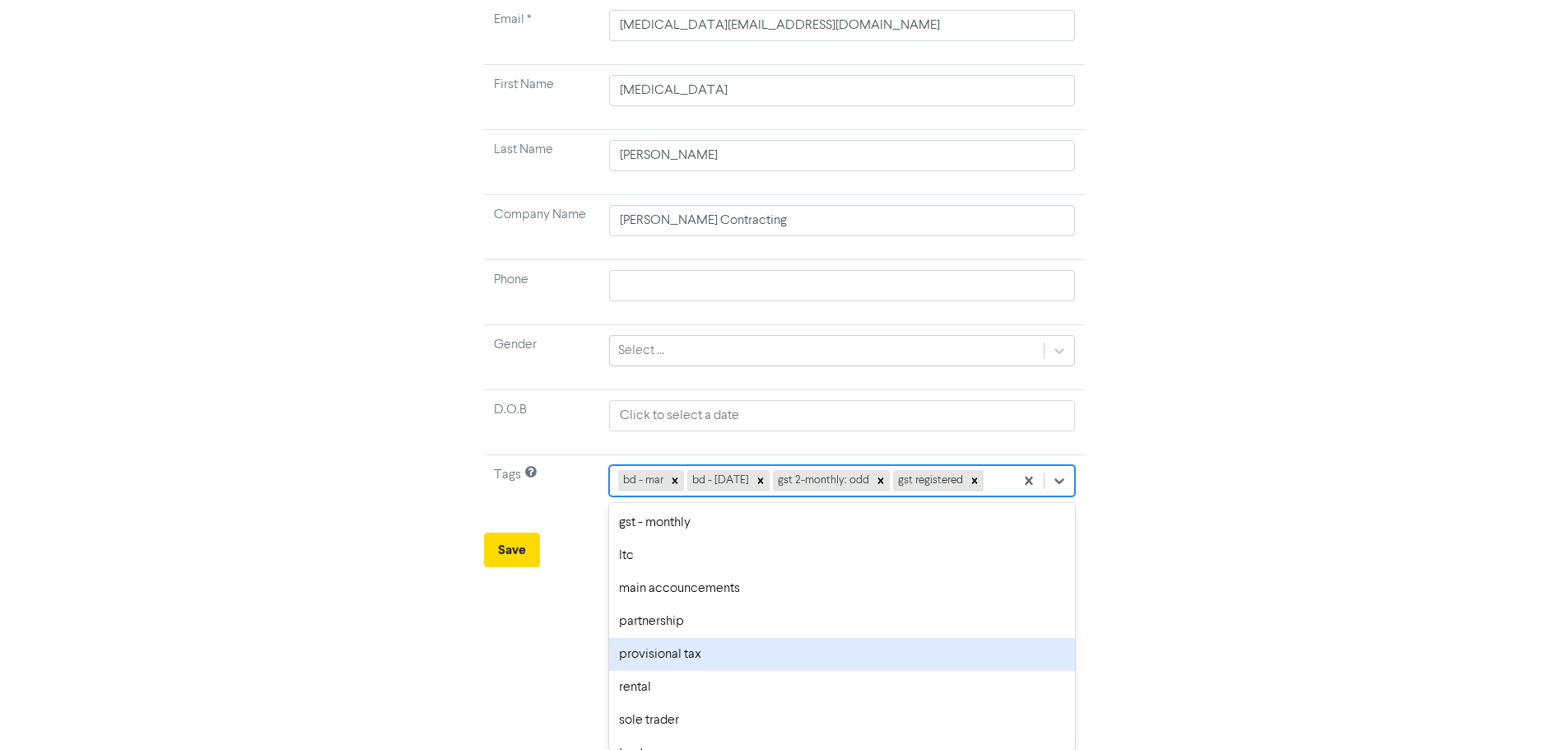
scroll to position [576, 0]
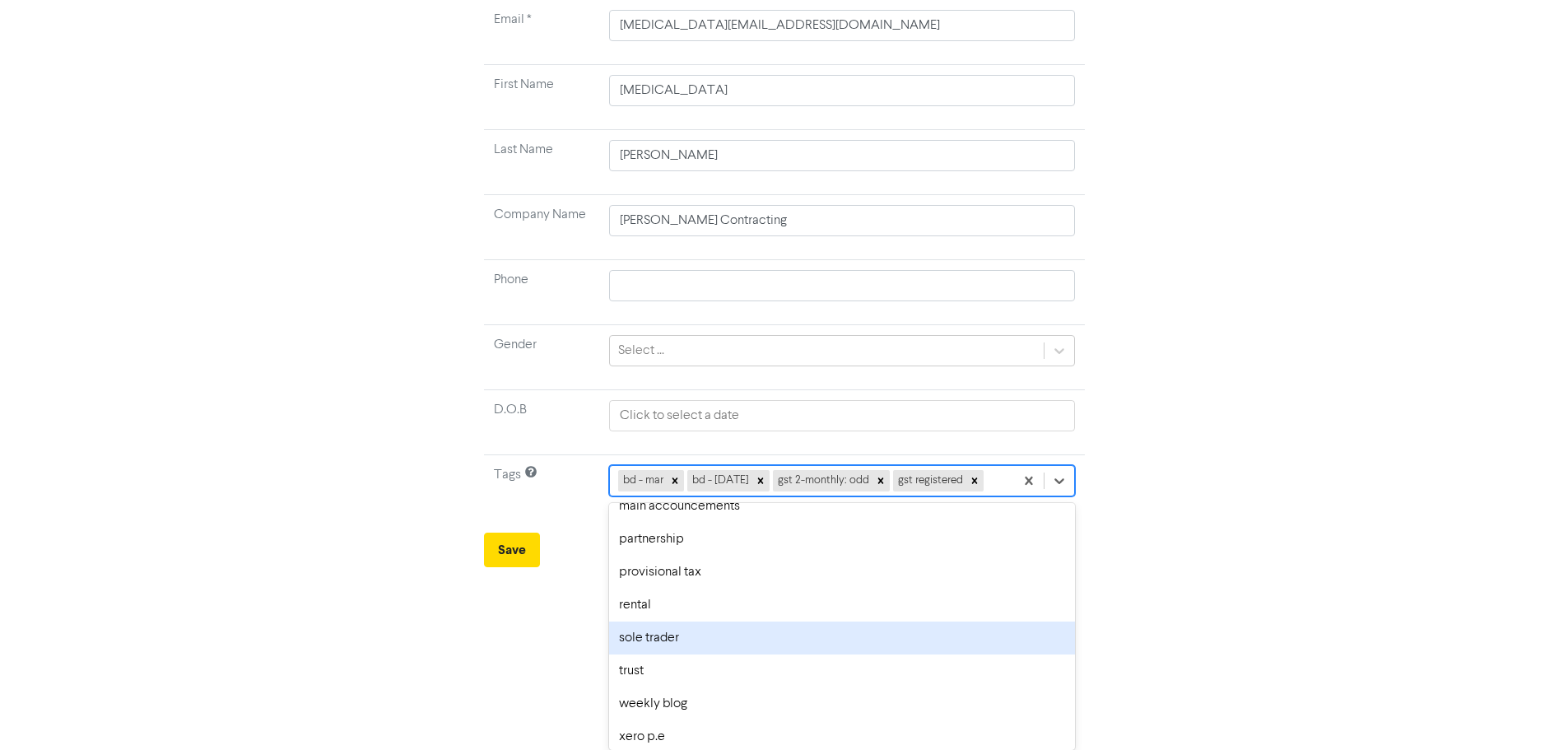
click at [665, 638] on div "sole trader" at bounding box center [842, 637] width 465 height 33
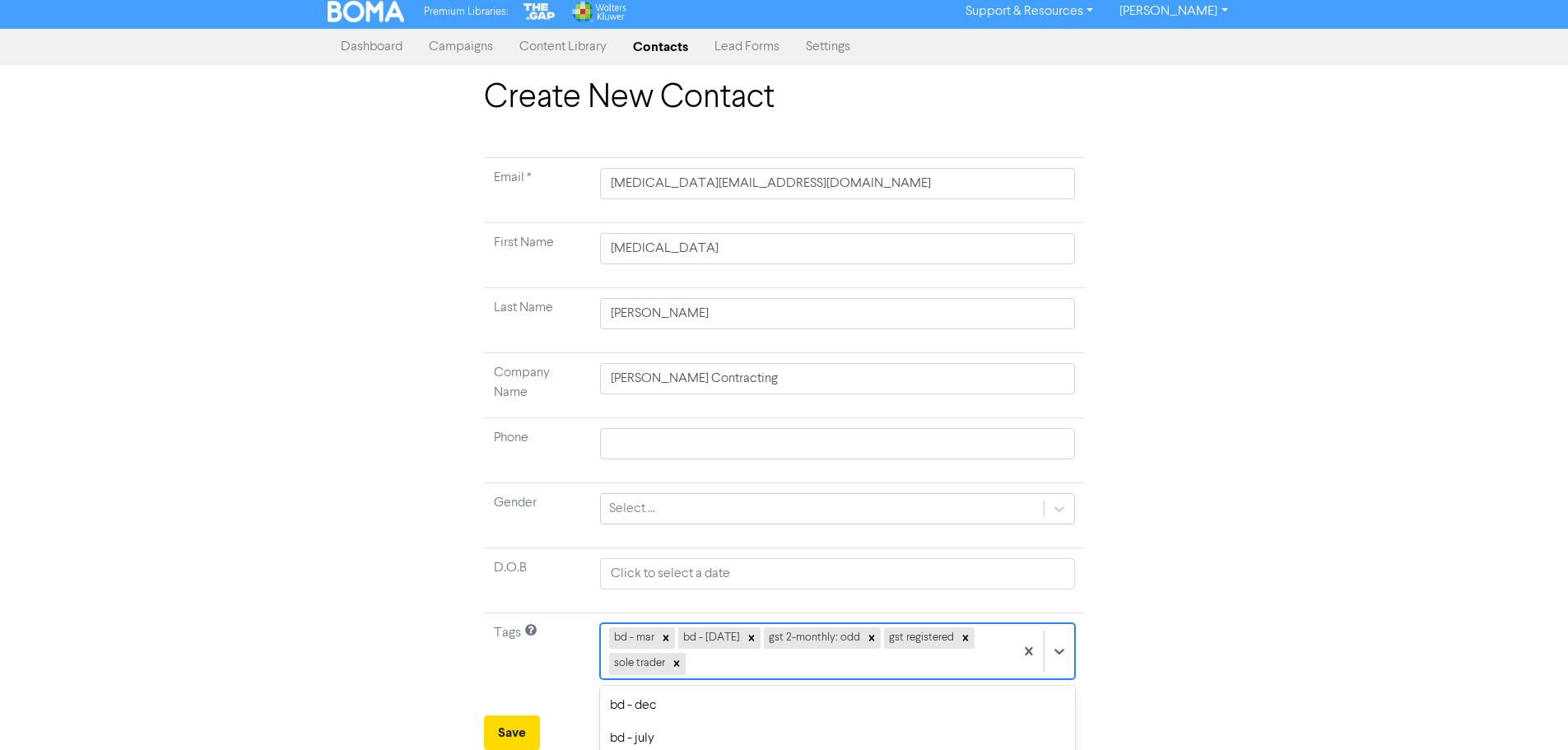
scroll to position [188, 0]
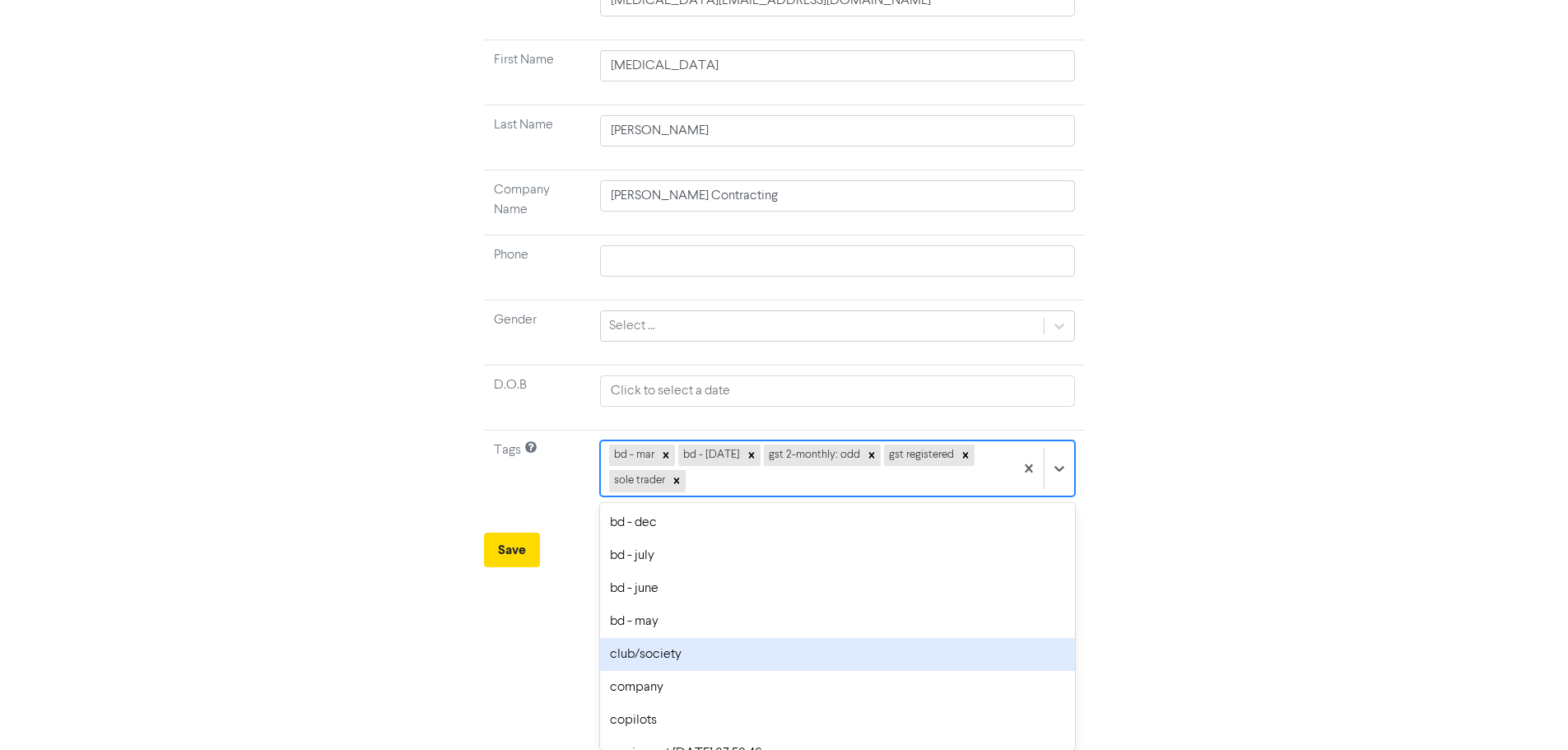
click at [866, 496] on div "option club/society focused, 7 of 30. 25 results available. Use Up and Down to …" at bounding box center [837, 468] width 474 height 56
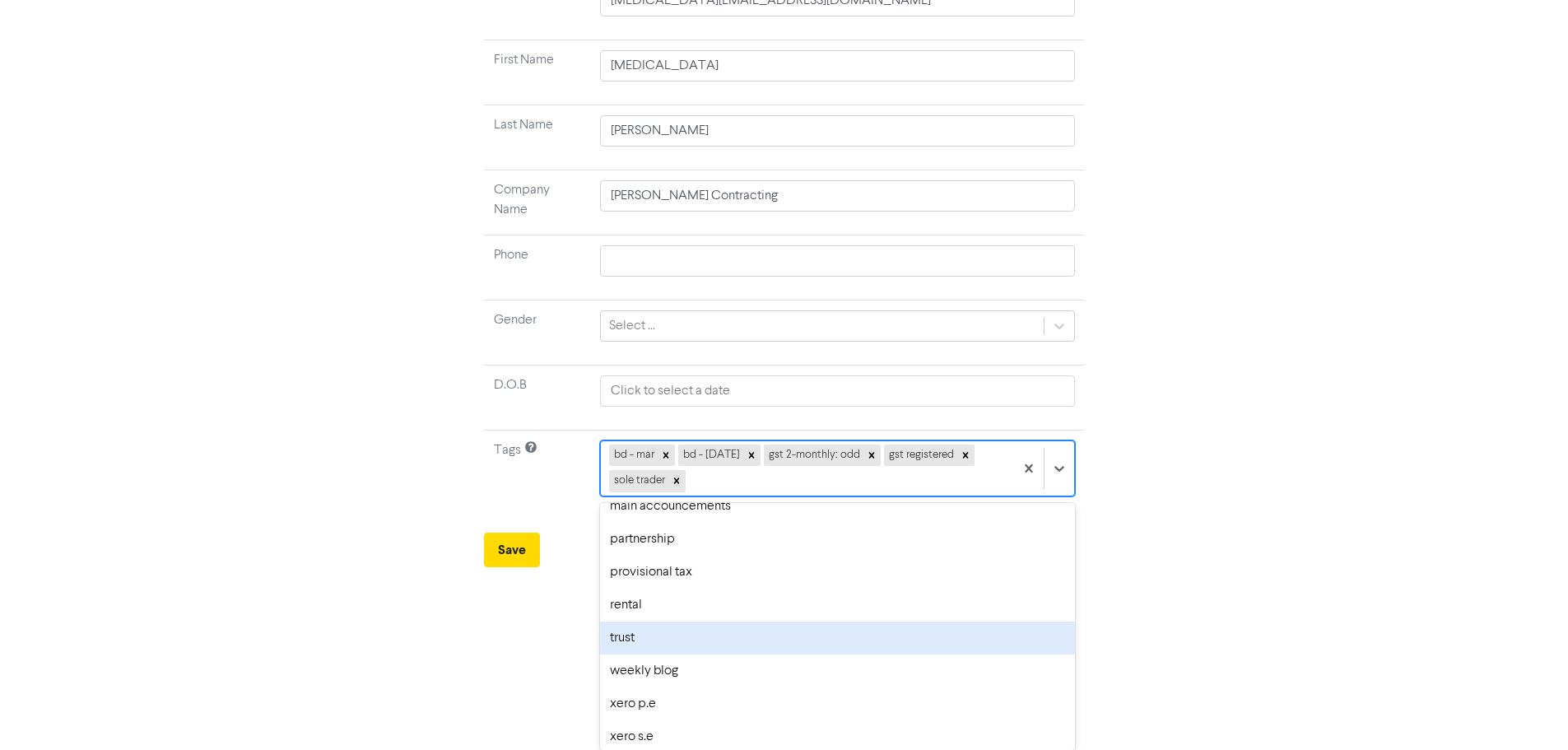
scroll to position [583, 0]
click at [439, 561] on html "Premium Libraries: Support & Resources Video Tutorials FAQ & Guides Marketing E…" at bounding box center [784, 187] width 1568 height 750
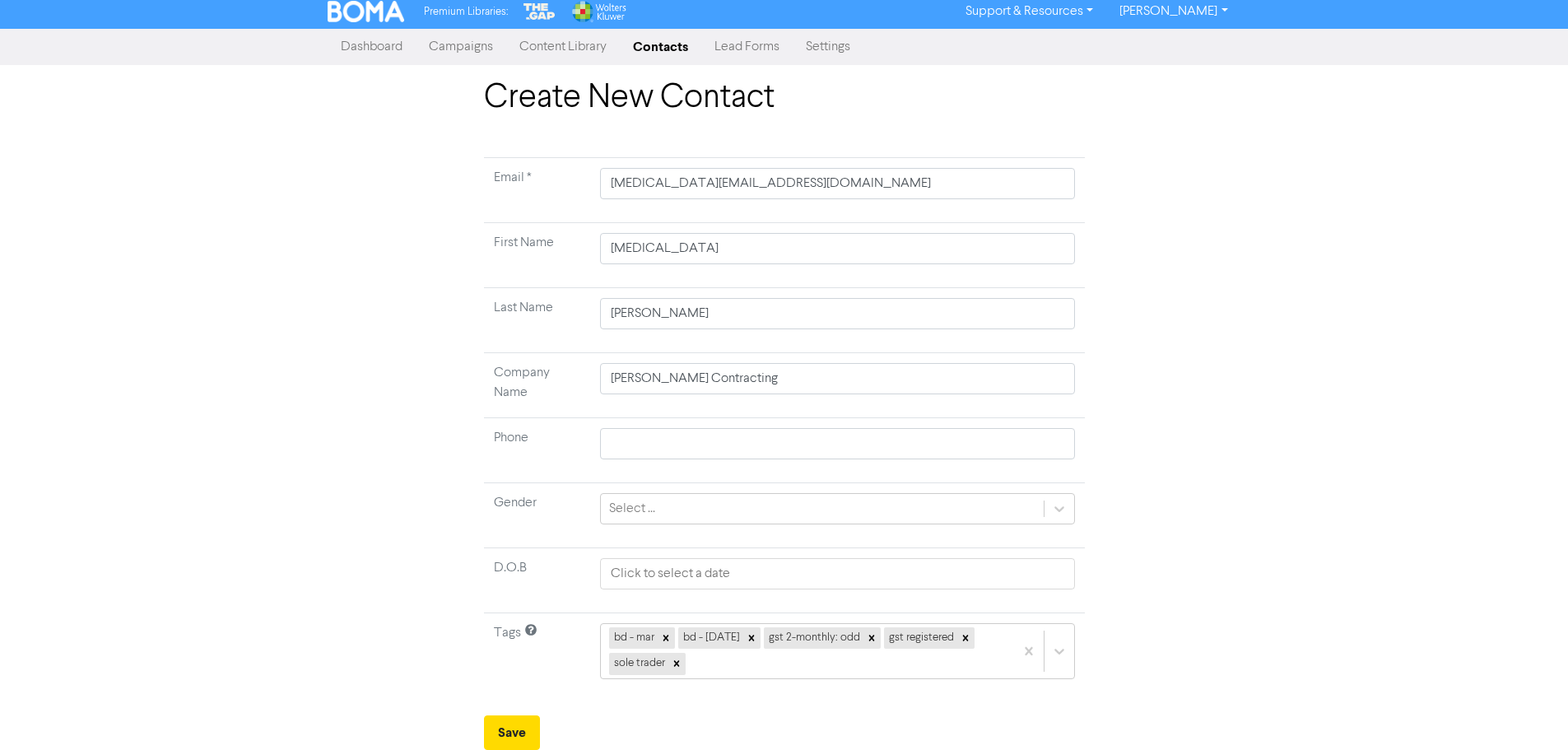
scroll to position [6, 0]
click at [519, 739] on button "Save" at bounding box center [512, 732] width 56 height 35
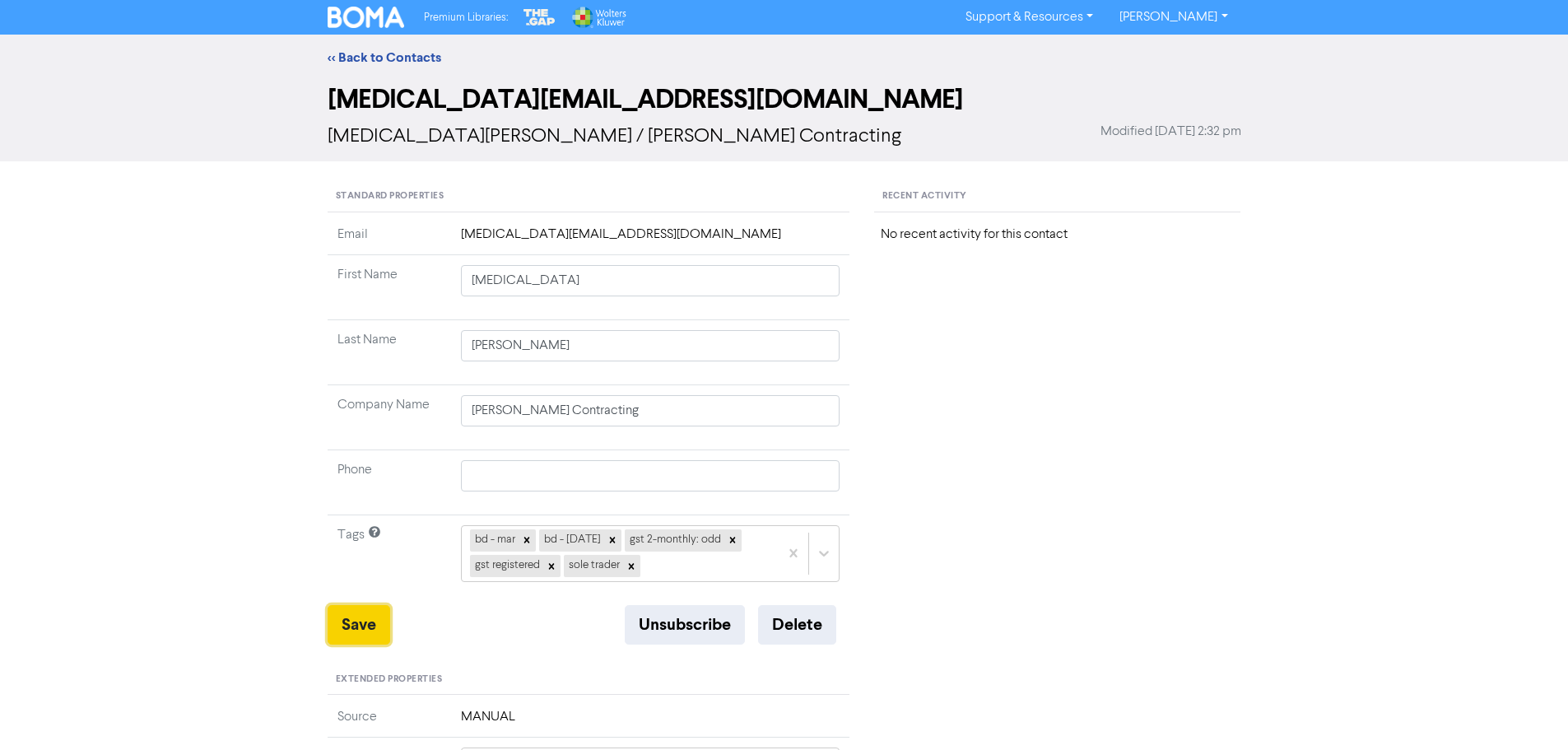
click at [352, 631] on button "Save" at bounding box center [359, 624] width 63 height 40
